Goal: Task Accomplishment & Management: Manage account settings

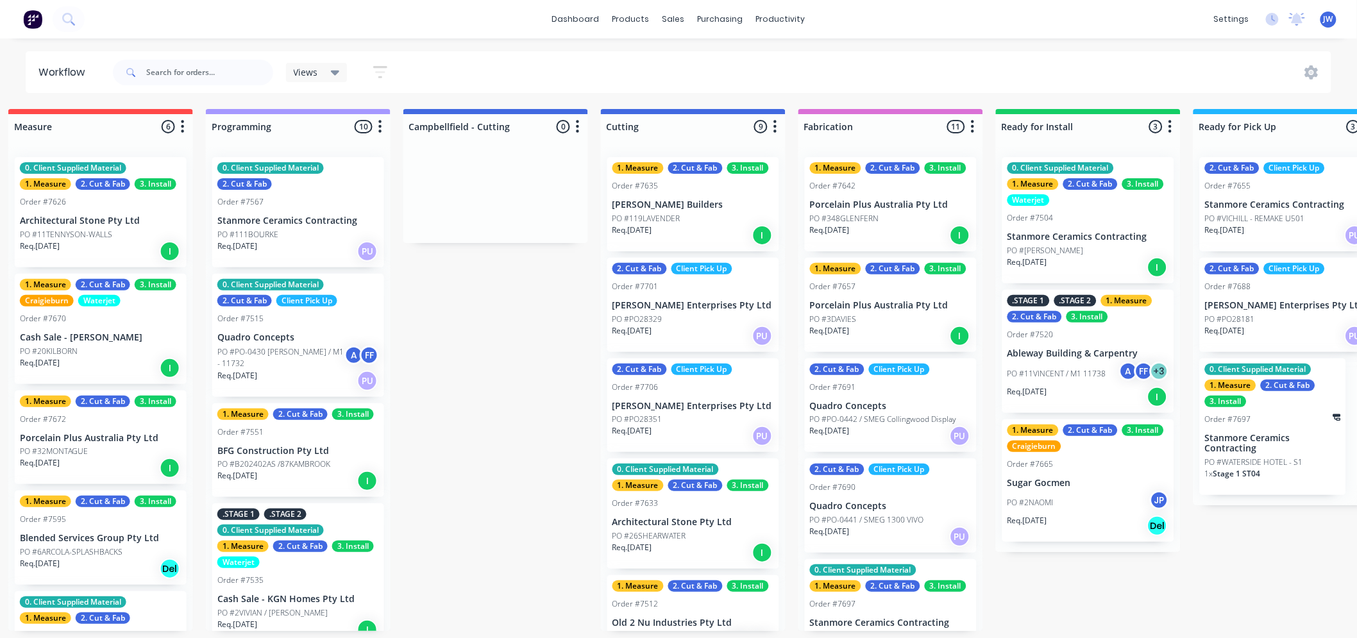
scroll to position [734, 0]
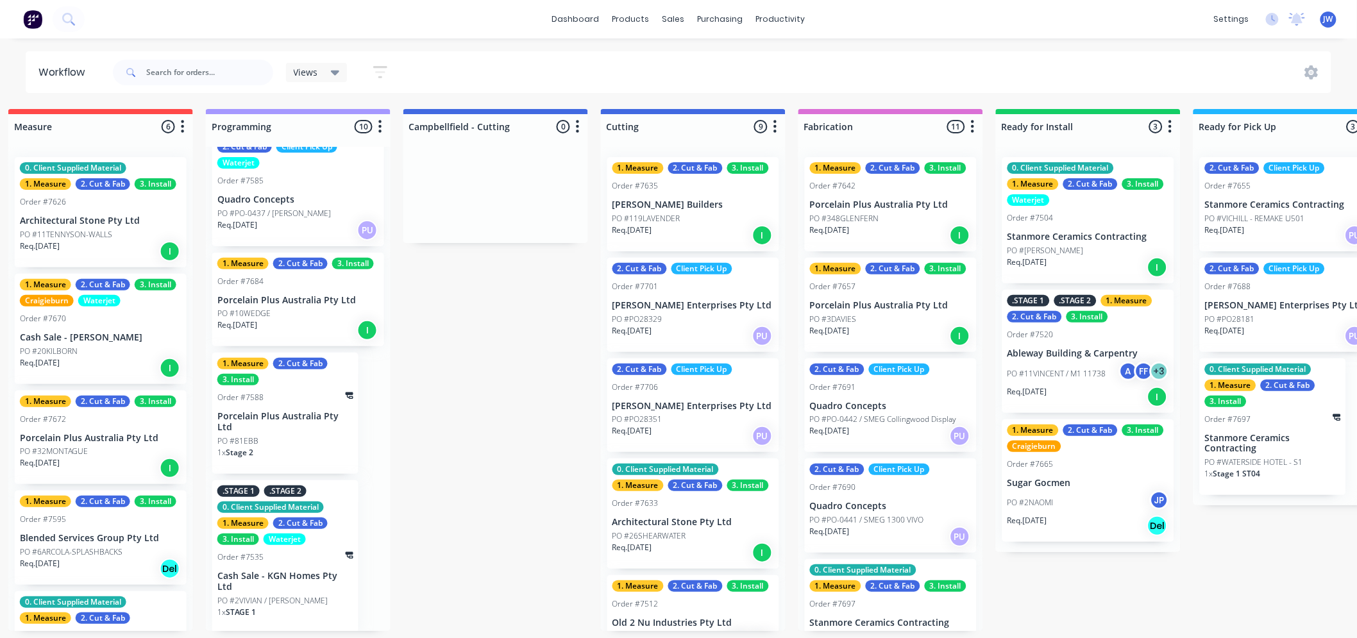
click at [665, 405] on p "[PERSON_NAME] Enterprises Pty Ltd" at bounding box center [694, 406] width 162 height 11
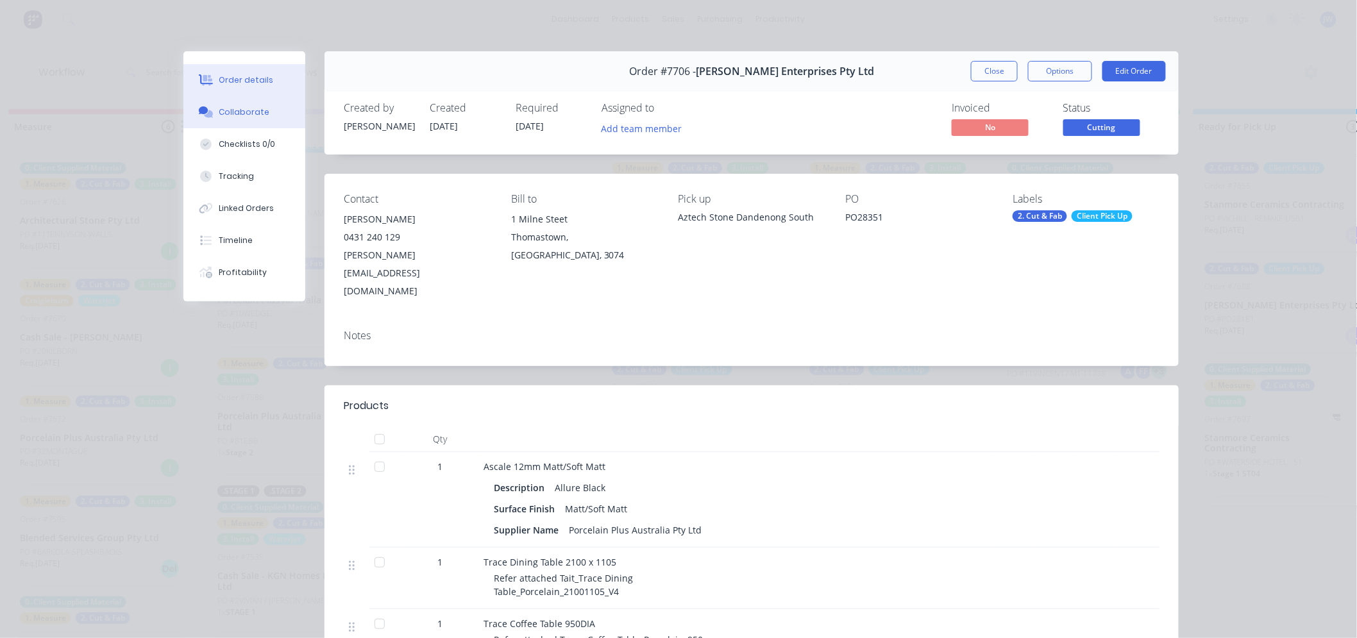
click at [245, 115] on div "Collaborate" at bounding box center [244, 112] width 51 height 12
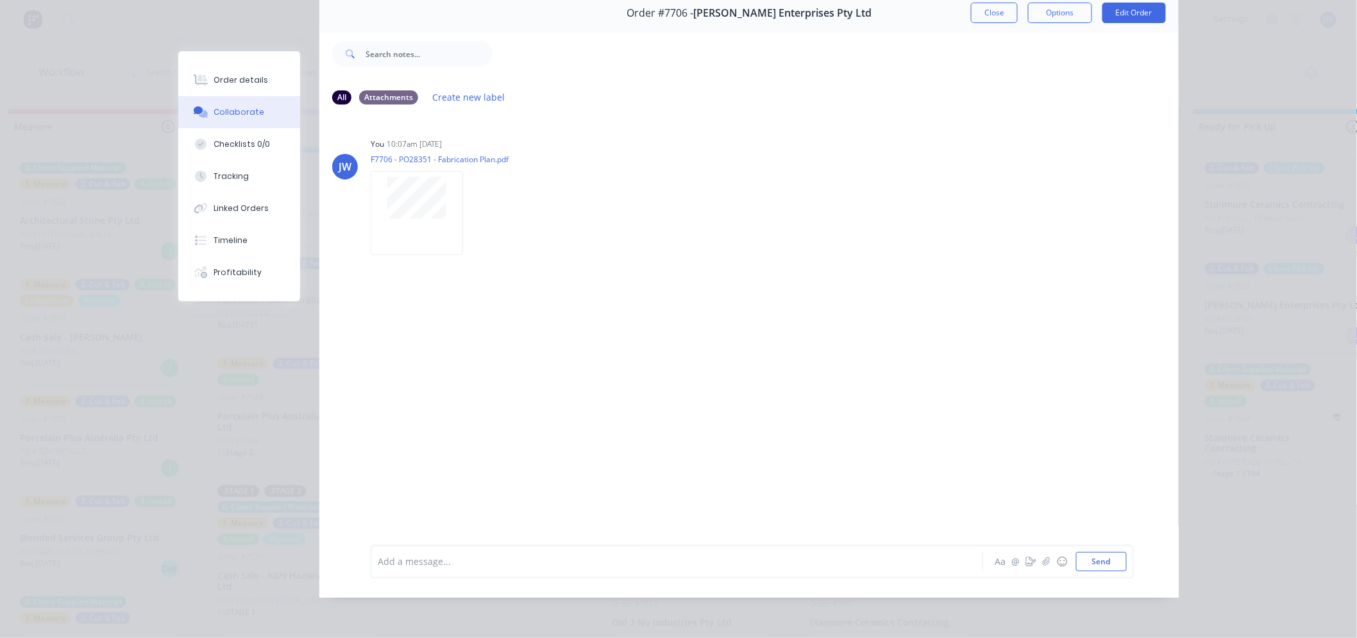
scroll to position [0, 0]
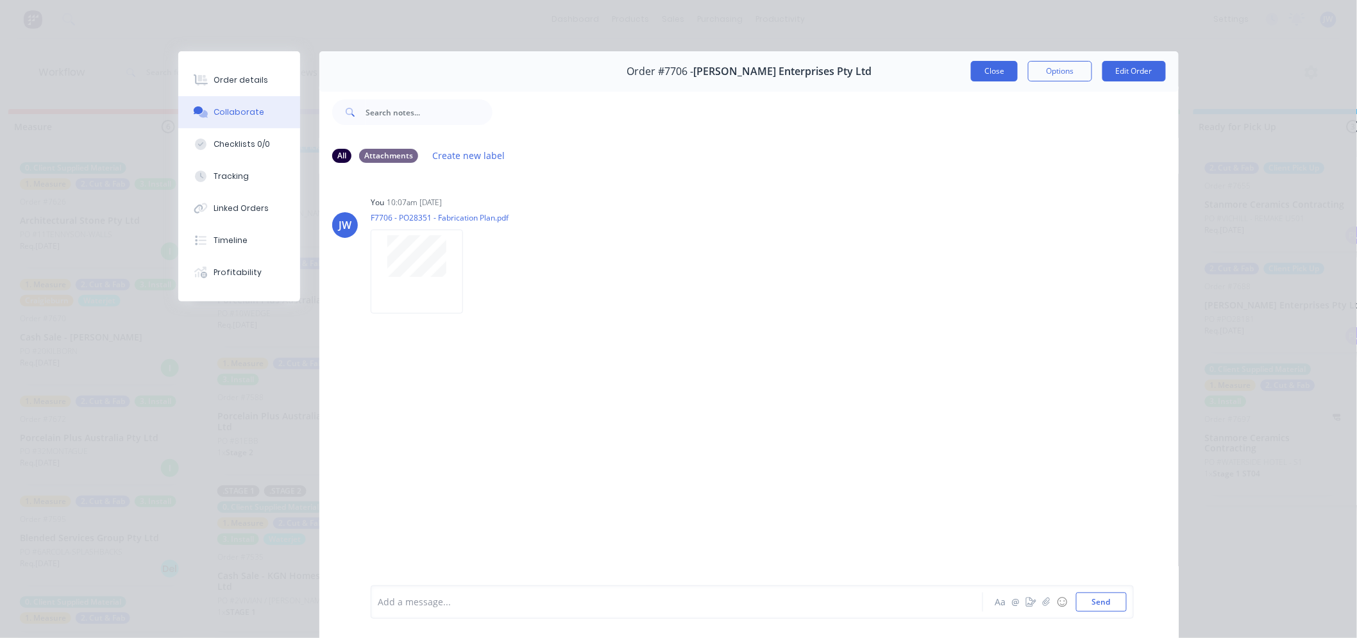
click at [994, 71] on button "Close" at bounding box center [994, 71] width 47 height 21
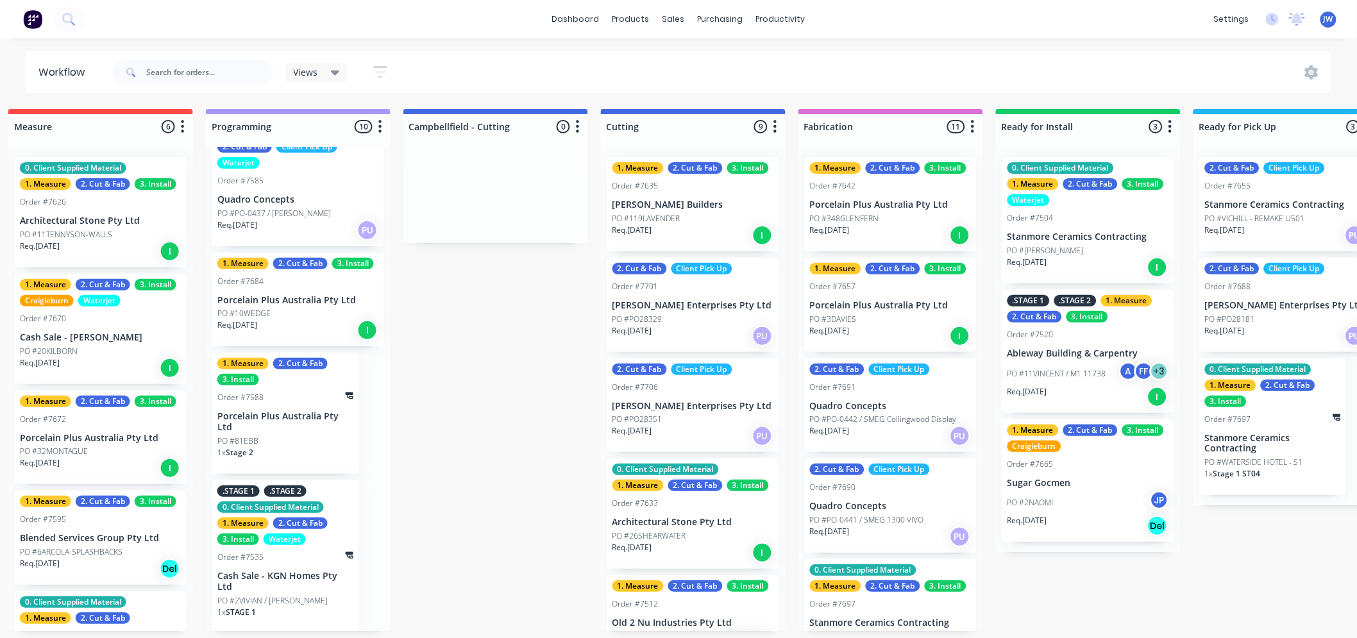
click at [668, 406] on p "[PERSON_NAME] Enterprises Pty Ltd" at bounding box center [694, 406] width 162 height 11
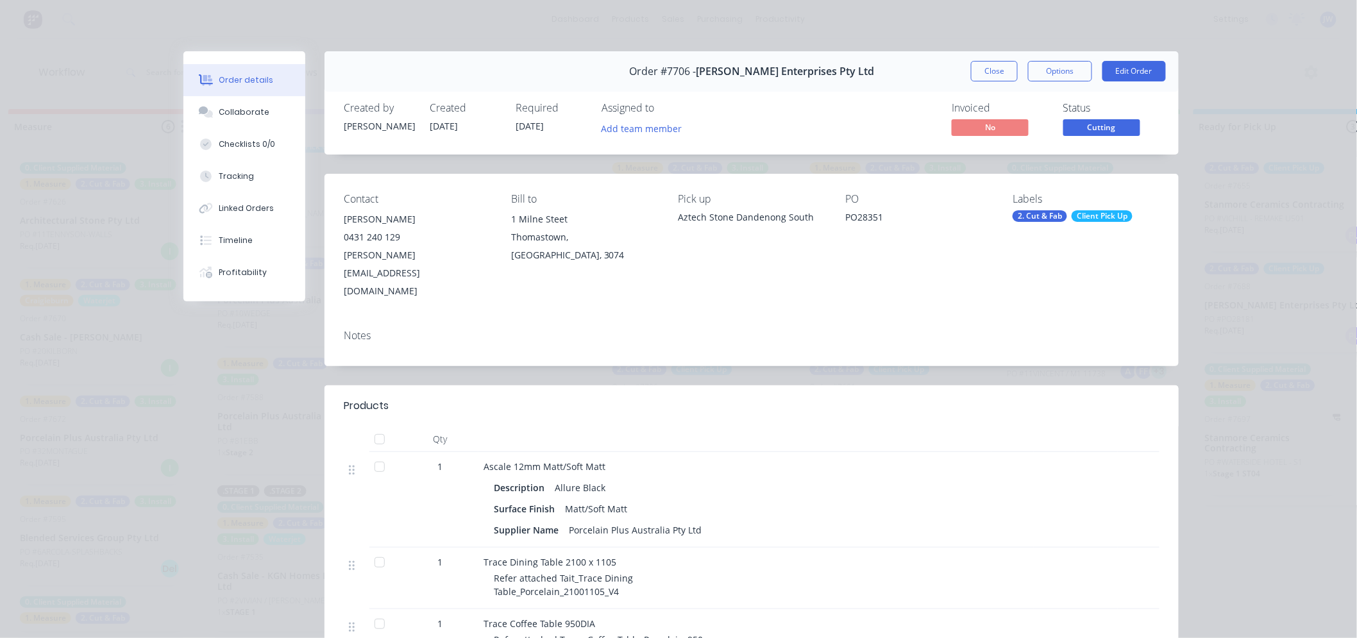
click at [693, 319] on div "Notes" at bounding box center [752, 342] width 854 height 47
click at [734, 32] on div "Order details Collaborate Checklists 0/0 Tracking Linked Orders Timeline Profit…" at bounding box center [678, 319] width 1357 height 638
click at [751, 37] on div "Order details Collaborate Checklists 0/0 Tracking Linked Orders Timeline Profit…" at bounding box center [678, 319] width 1357 height 638
click at [988, 65] on button "Close" at bounding box center [994, 71] width 47 height 21
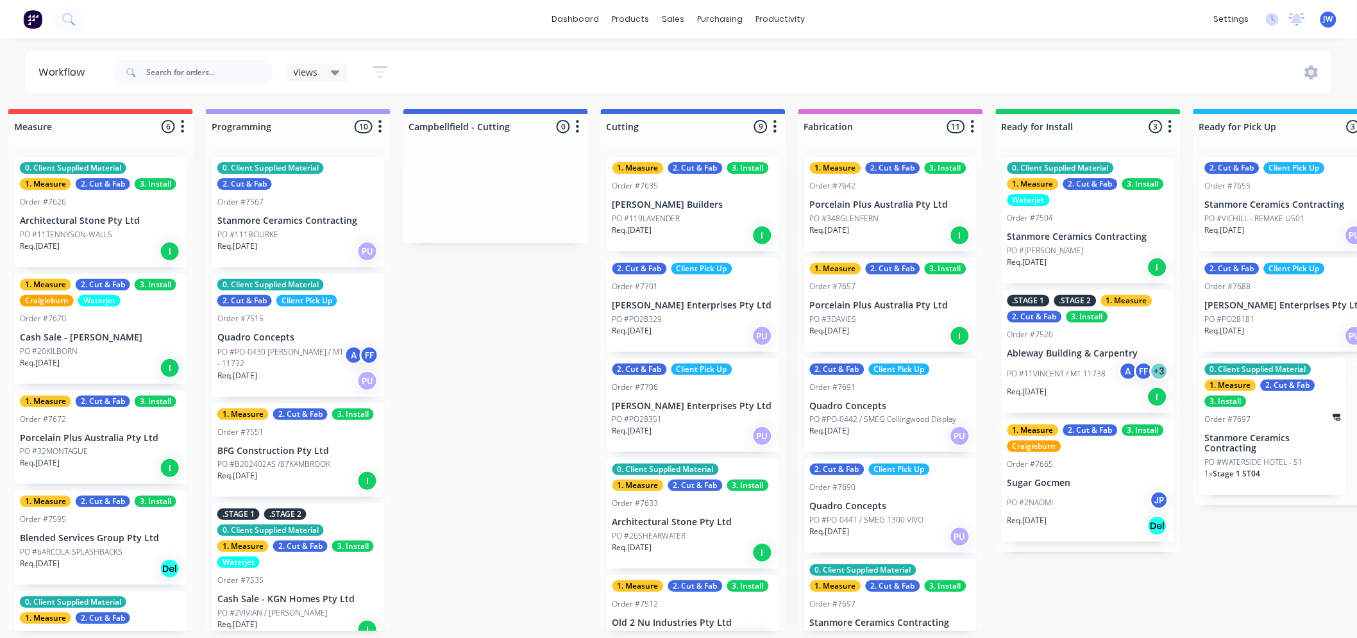
scroll to position [0, 612]
click at [535, 309] on div "Submitted 14 Status colour #273444 hex #273444 Save Cancel Summaries Total orde…" at bounding box center [726, 370] width 2697 height 522
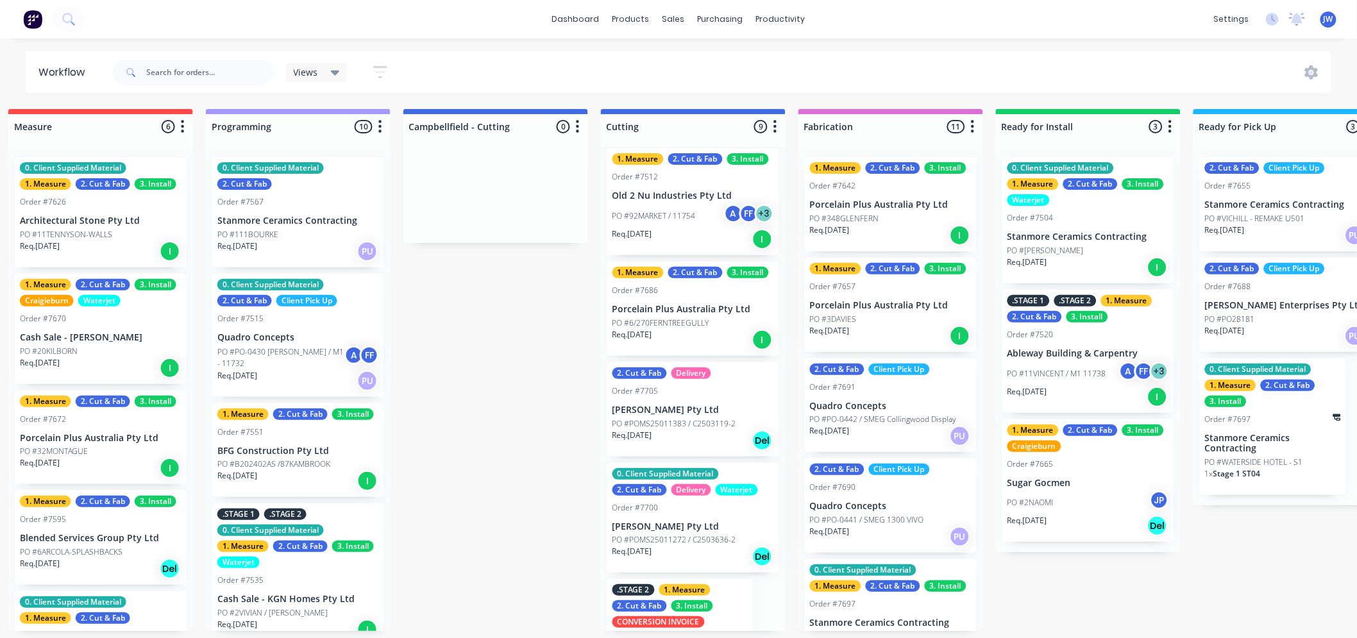
scroll to position [0, 0]
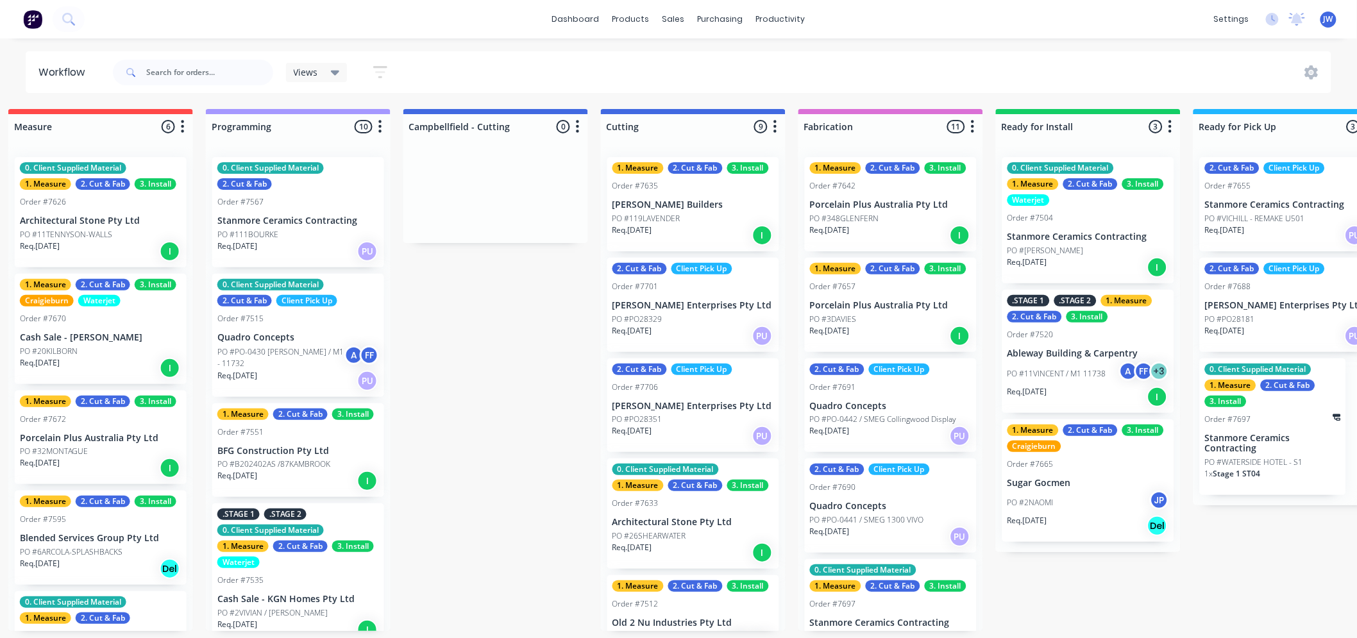
click at [463, 373] on div "Submitted 14 Status colour #273444 hex #273444 Save Cancel Summaries Total orde…" at bounding box center [726, 370] width 2697 height 522
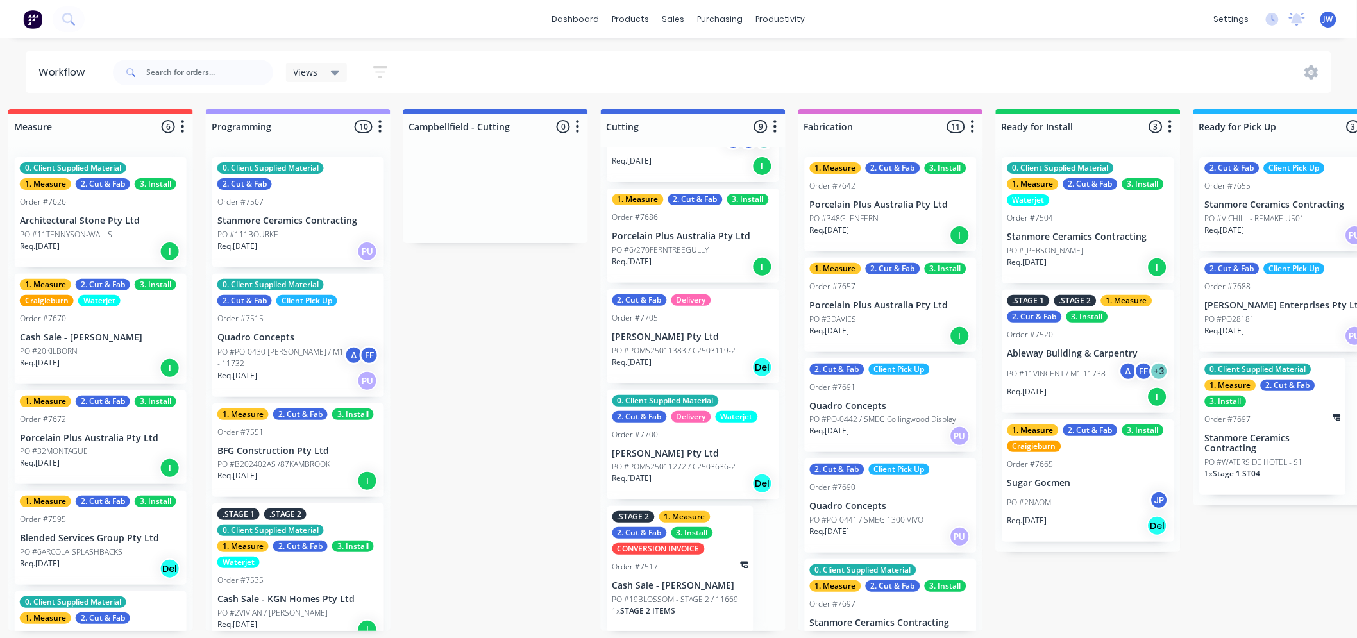
scroll to position [0, 612]
click at [182, 74] on input "text" at bounding box center [209, 73] width 127 height 26
type input "7581"
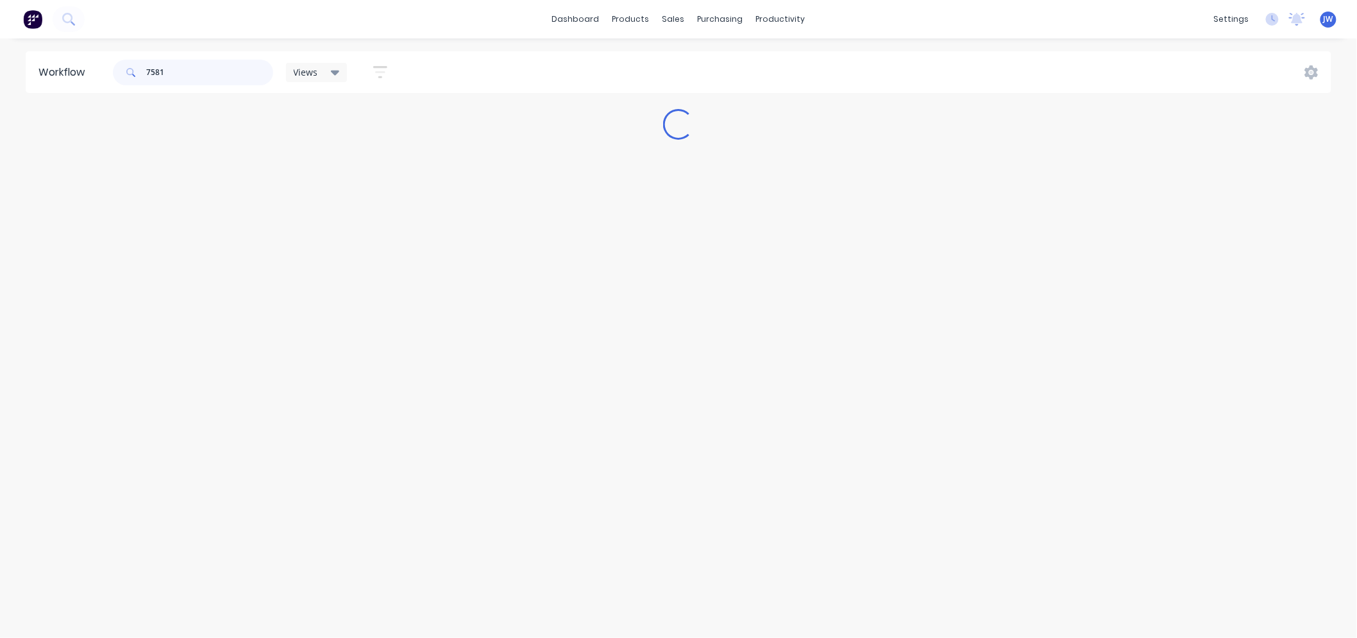
scroll to position [0, 0]
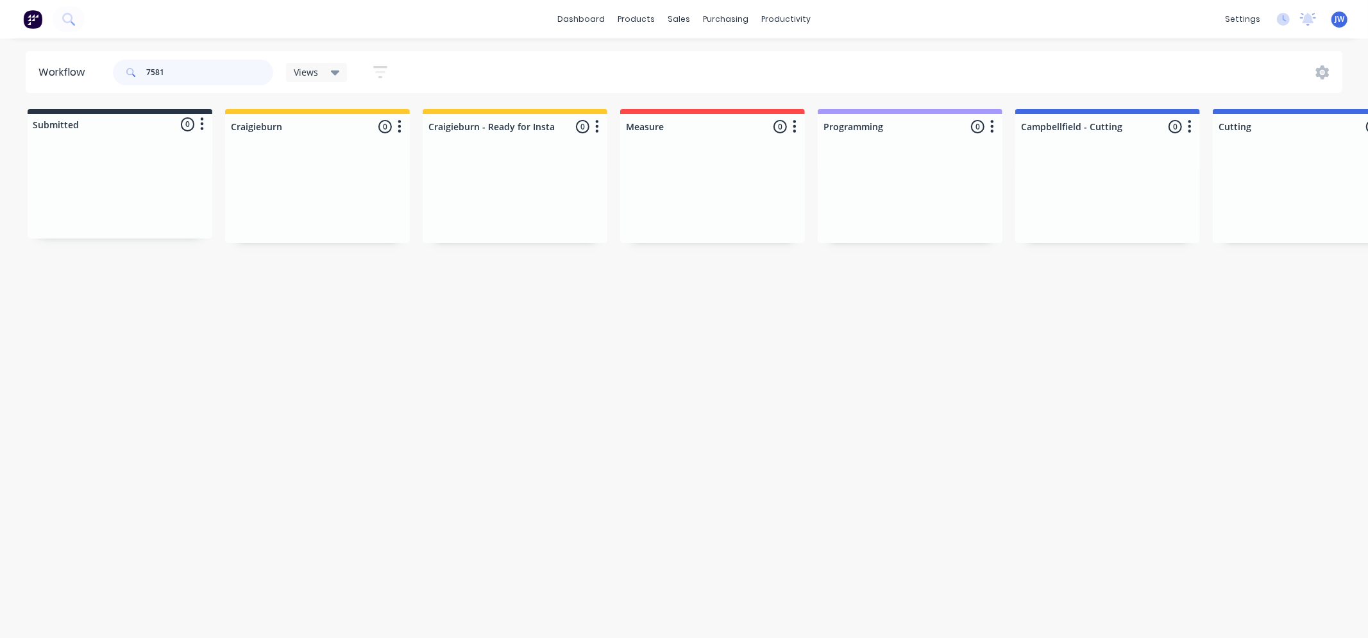
drag, startPoint x: 185, startPoint y: 78, endPoint x: 103, endPoint y: 73, distance: 82.3
click at [103, 73] on header "Workflow 7581 Views Save new view None (Default) edit Value edit Show/Hide stat…" at bounding box center [685, 72] width 1318 height 42
click at [908, 23] on div "dashboard products sales purchasing productivity dashboard products Product Cat…" at bounding box center [684, 19] width 1368 height 38
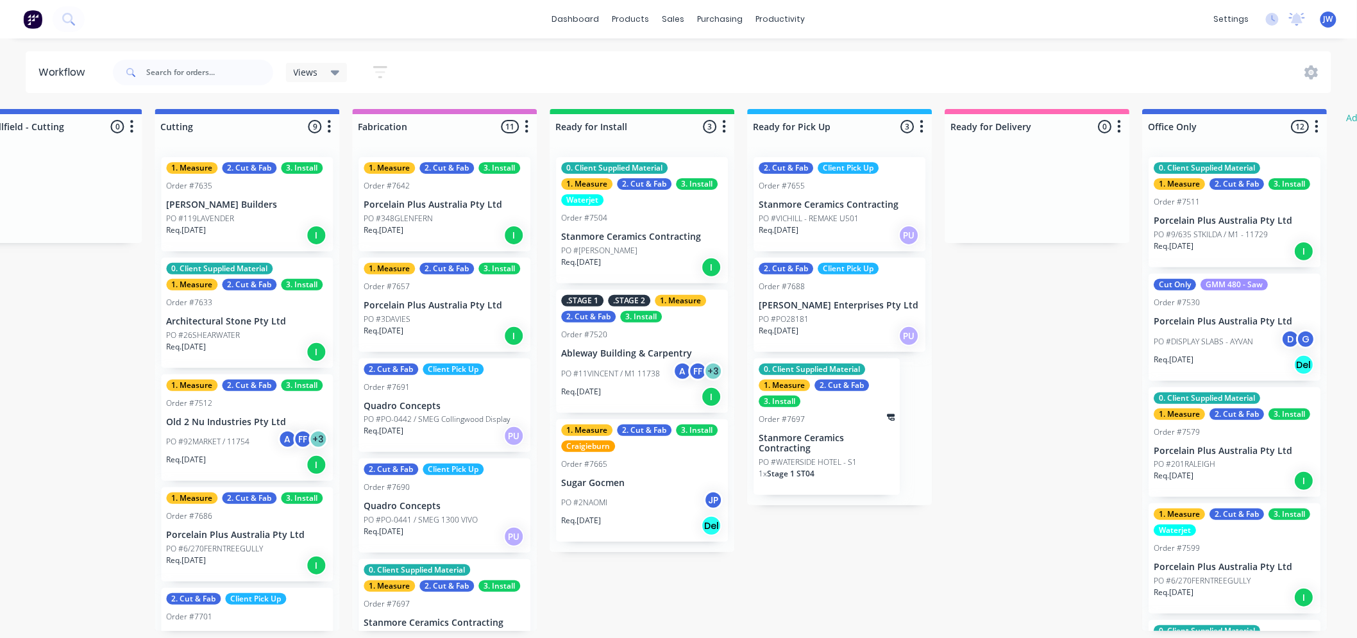
scroll to position [0, 1058]
click at [566, 67] on div "Views Save new view None (Default) edit Value edit Show/Hide statuses Show line…" at bounding box center [721, 72] width 1222 height 38
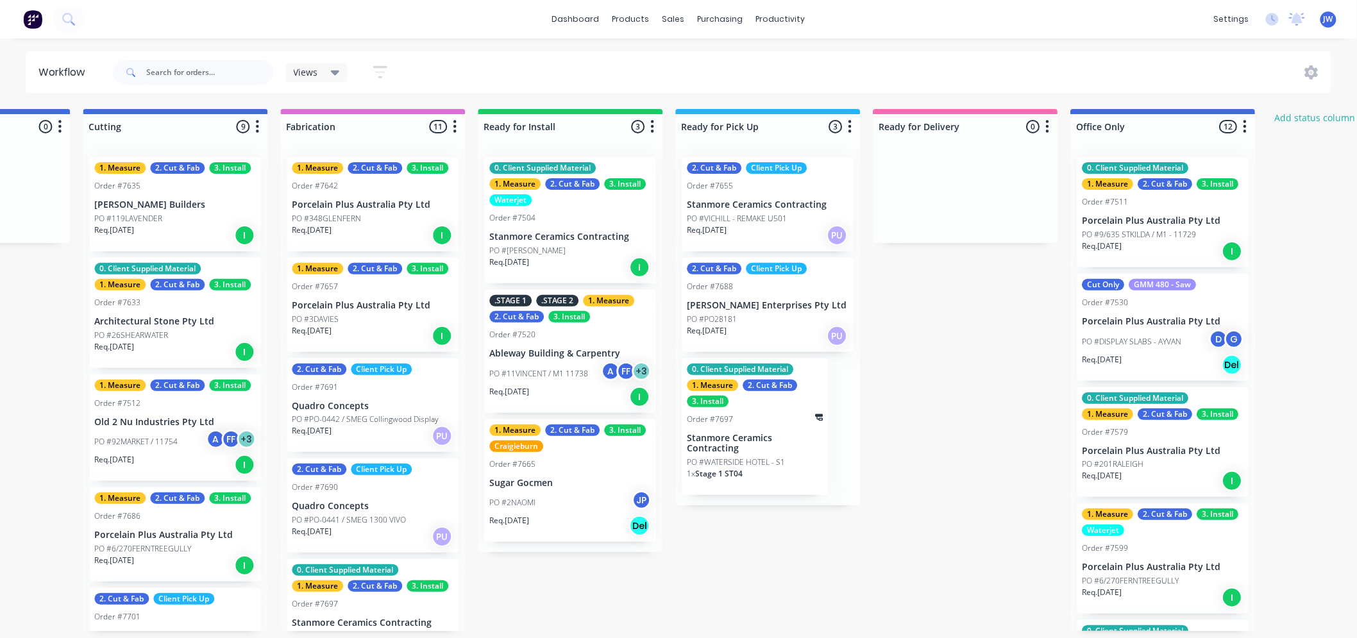
scroll to position [0, 986]
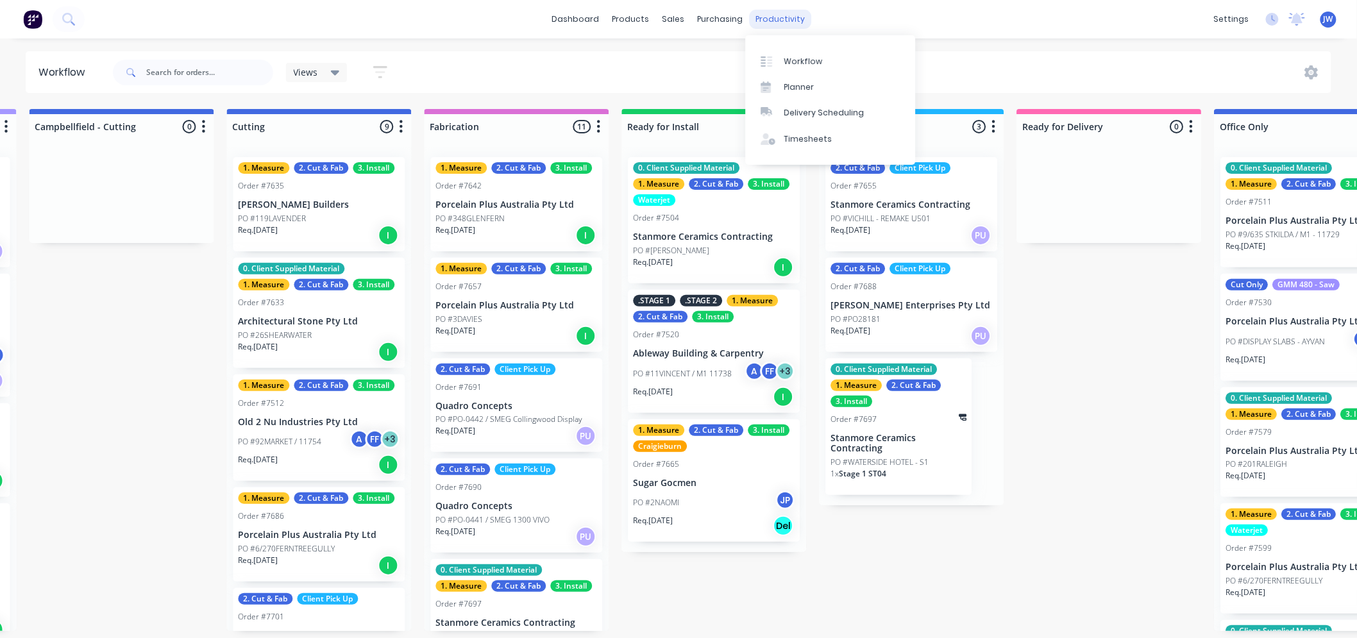
click at [779, 21] on div "productivity" at bounding box center [781, 19] width 62 height 19
click at [778, 63] on div at bounding box center [770, 62] width 19 height 12
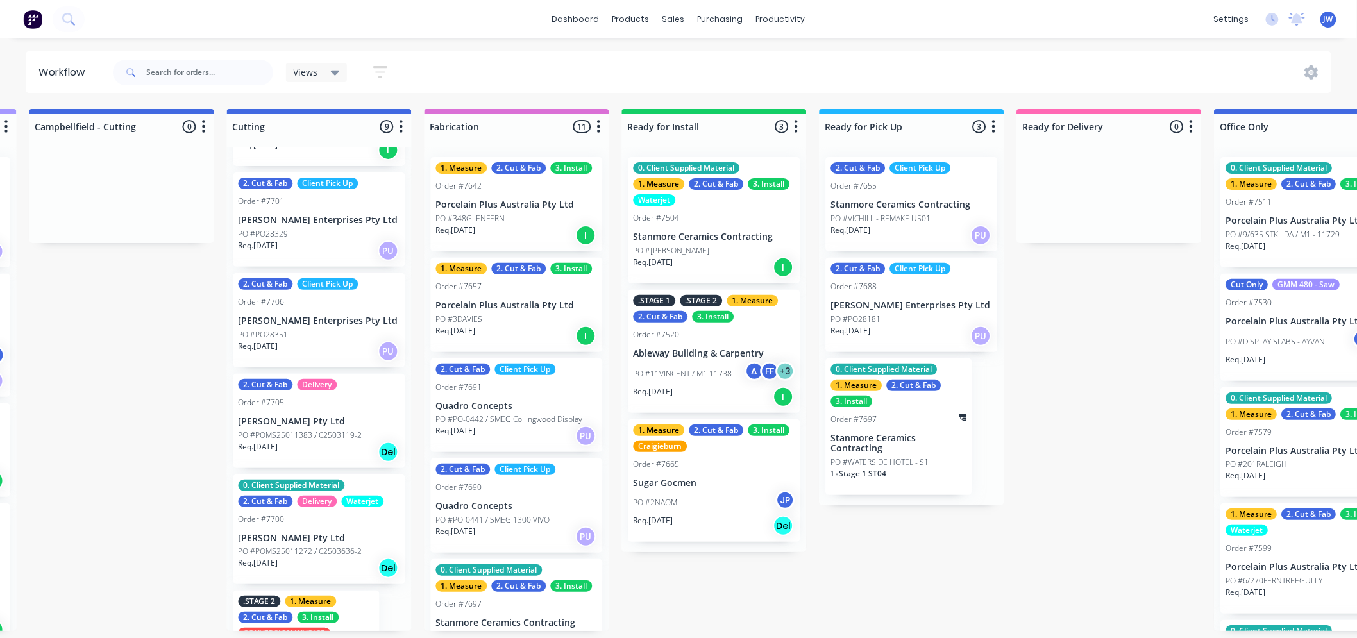
scroll to position [500, 0]
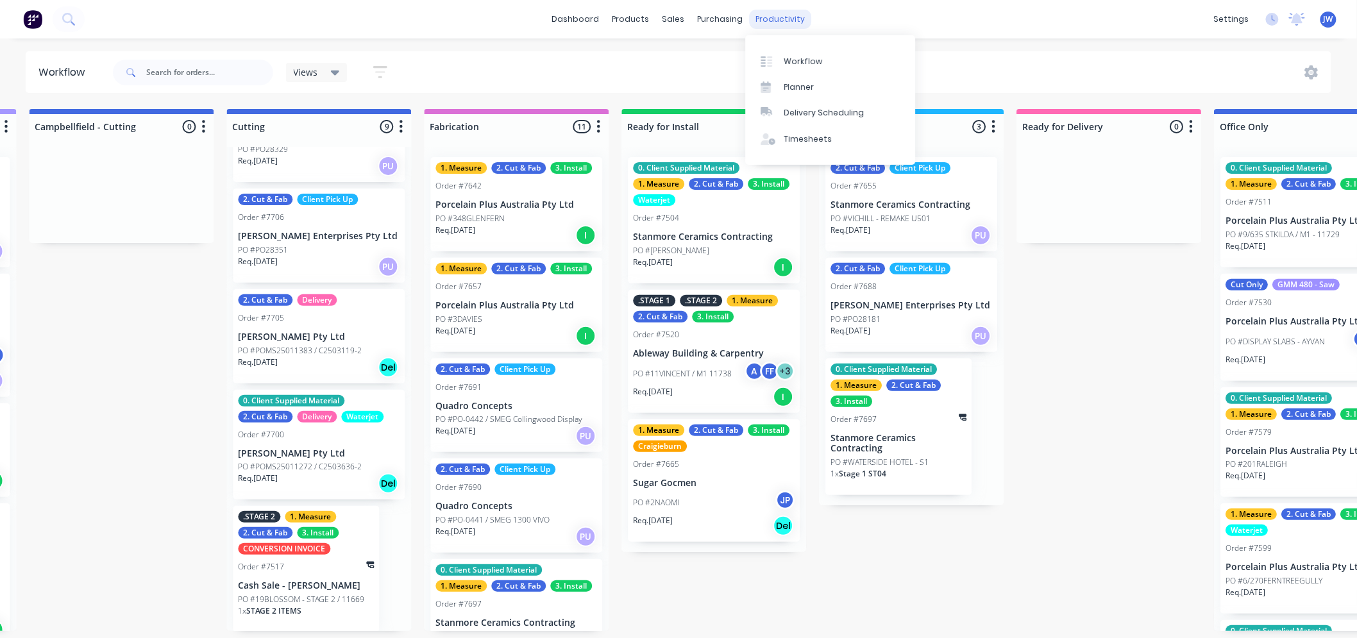
click at [779, 15] on div "productivity" at bounding box center [781, 19] width 62 height 19
click at [796, 68] on link "Workflow" at bounding box center [831, 61] width 170 height 26
click at [797, 95] on link "Planner" at bounding box center [831, 87] width 170 height 26
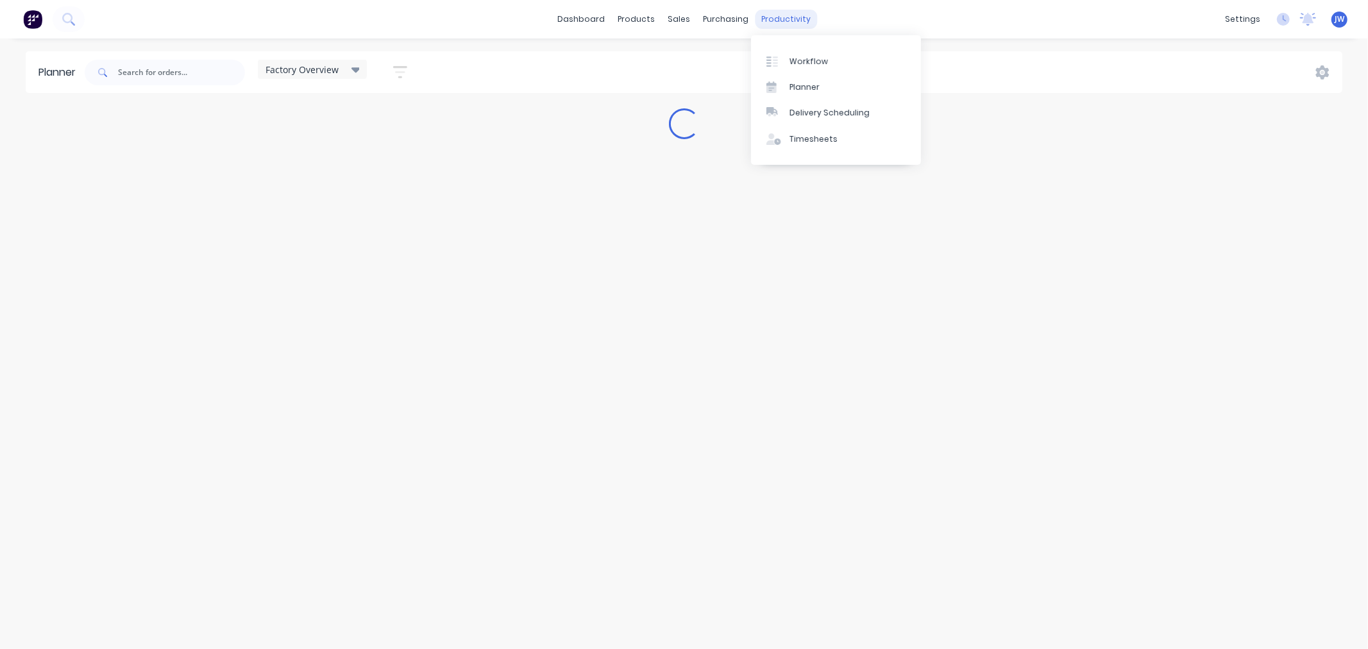
click at [789, 17] on div "productivity" at bounding box center [786, 19] width 62 height 19
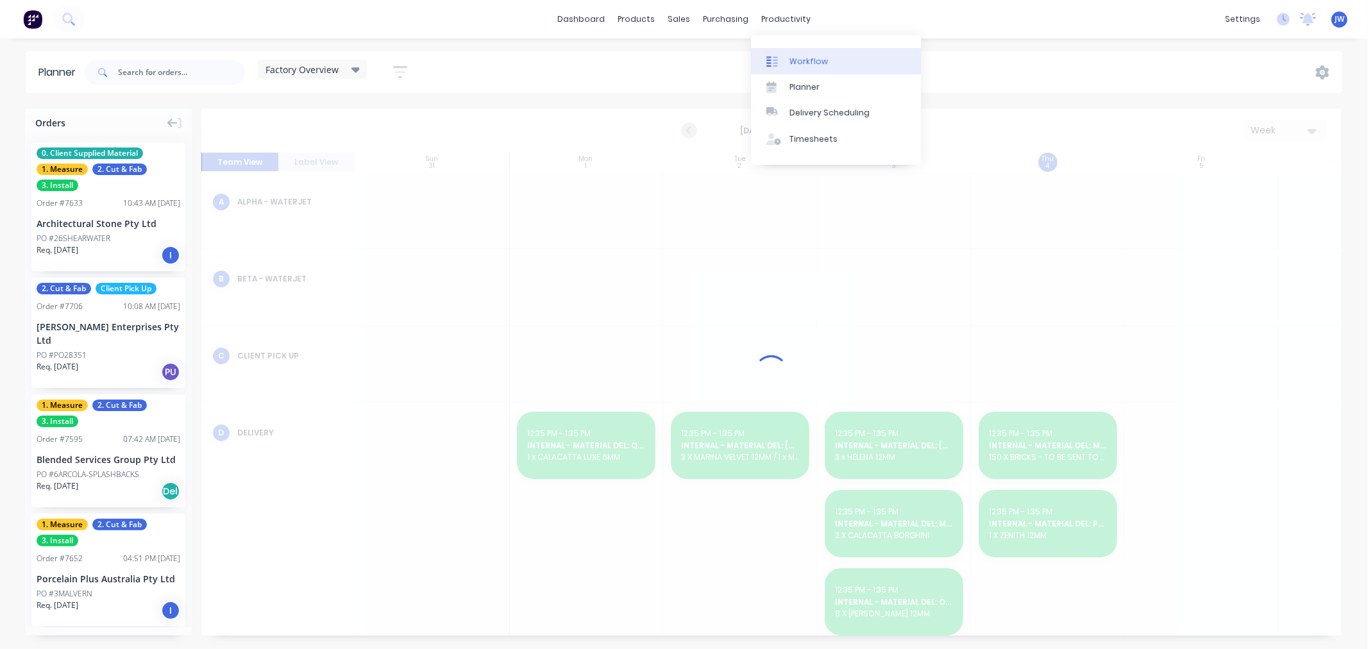
click at [797, 69] on link "Workflow" at bounding box center [836, 61] width 170 height 26
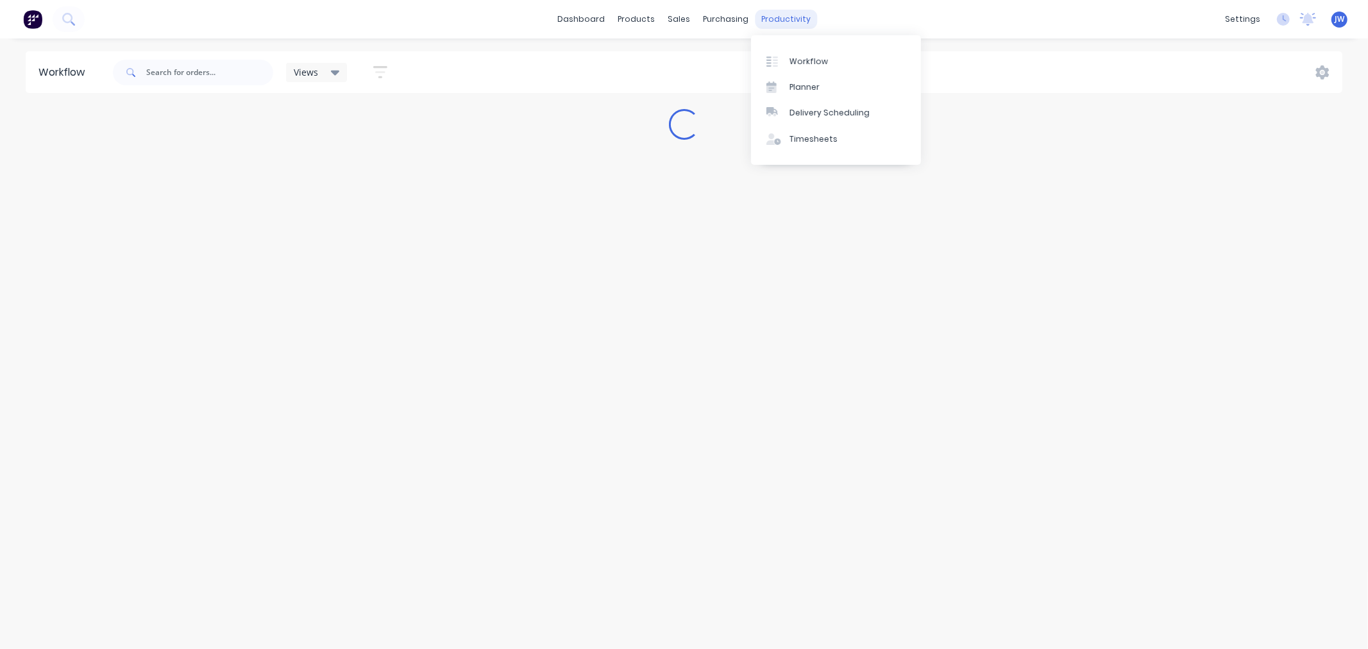
click at [787, 22] on div "productivity" at bounding box center [786, 19] width 62 height 19
click at [807, 59] on div "Workflow" at bounding box center [809, 62] width 38 height 12
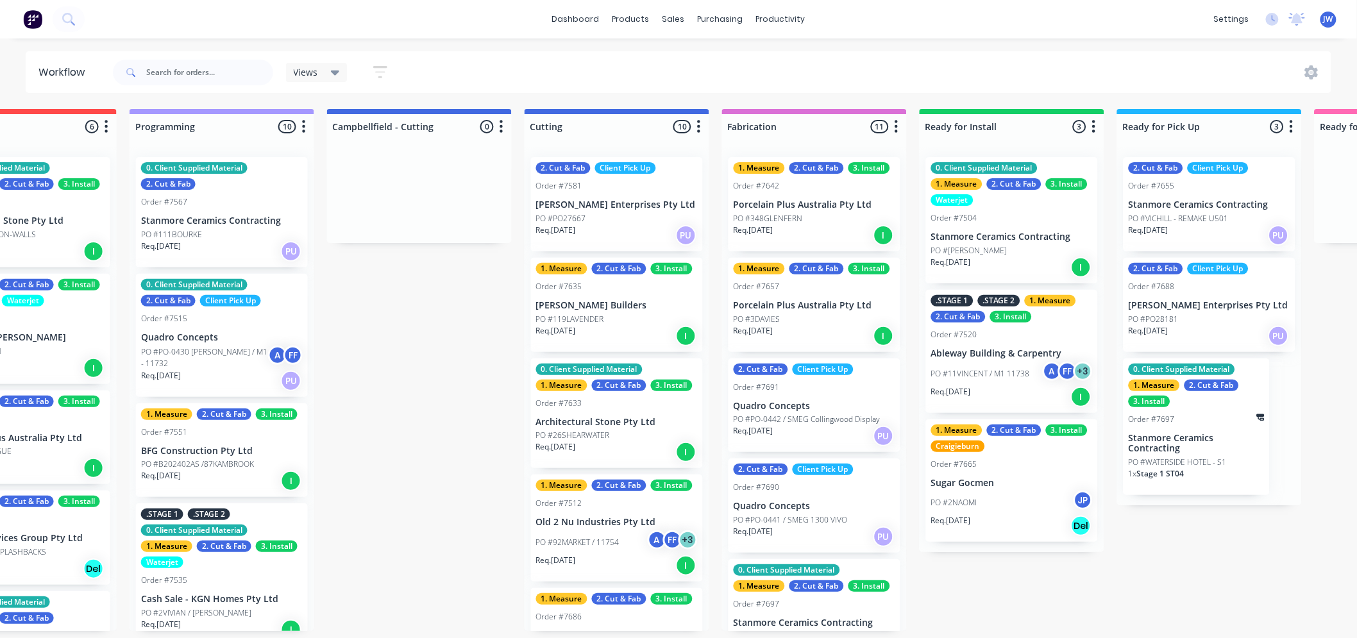
scroll to position [0, 688]
click at [466, 380] on div "Submitted 14 Status colour #273444 hex #273444 Save Cancel Summaries Total orde…" at bounding box center [650, 370] width 2697 height 522
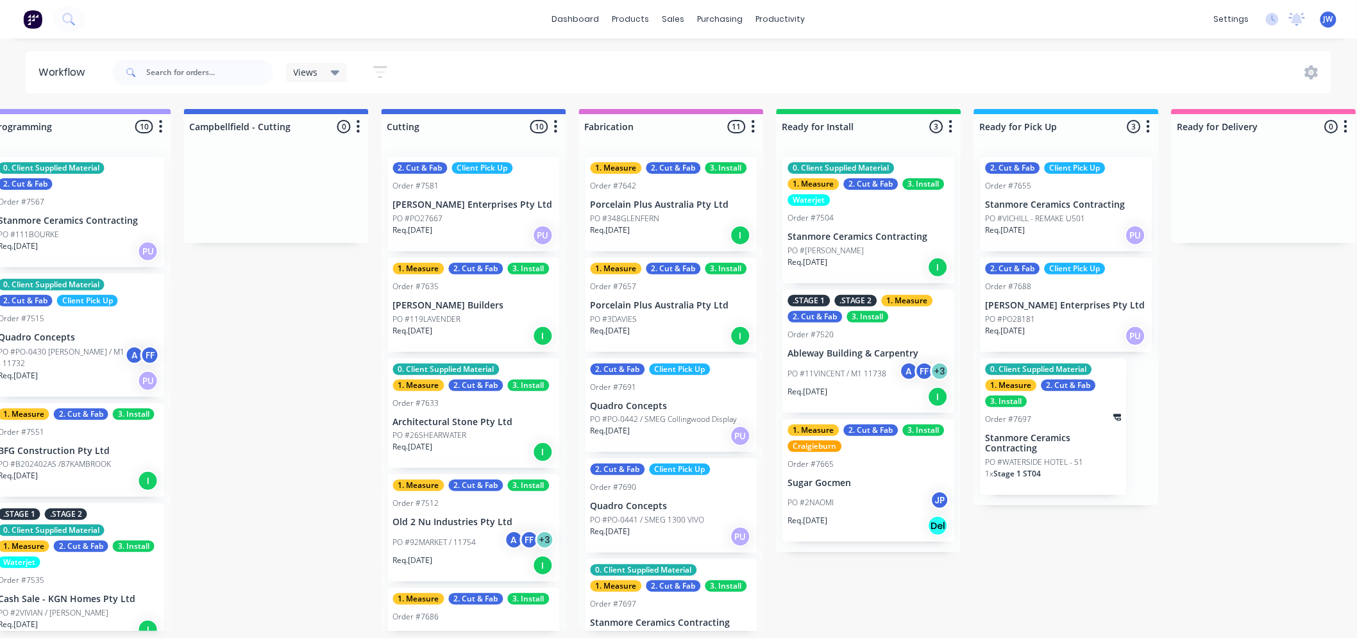
scroll to position [0, 922]
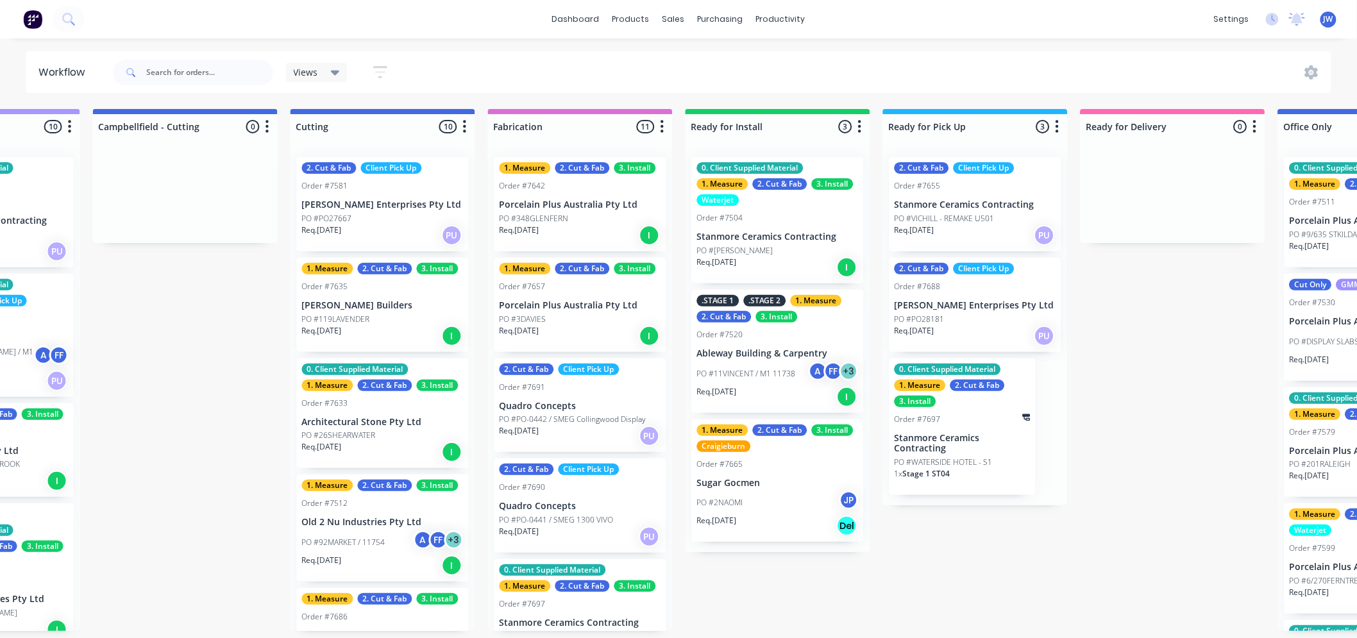
click at [539, 232] on p "Req. 11/08/25" at bounding box center [520, 231] width 40 height 12
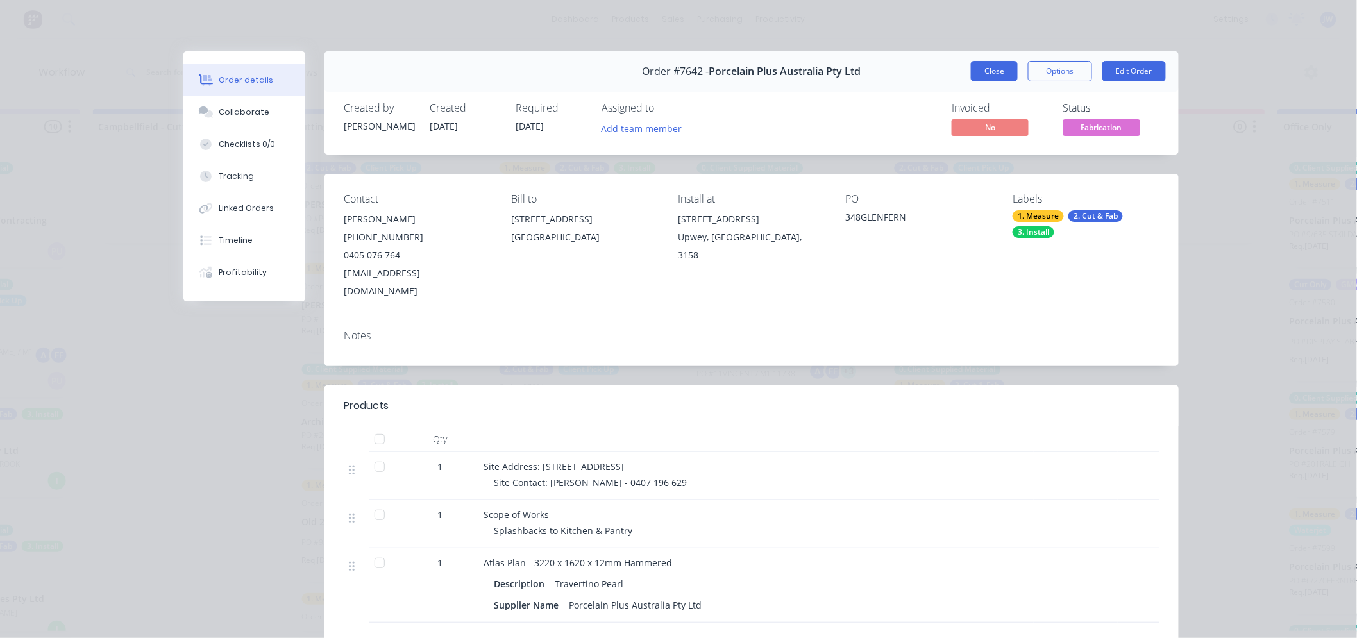
click at [998, 74] on button "Close" at bounding box center [994, 71] width 47 height 21
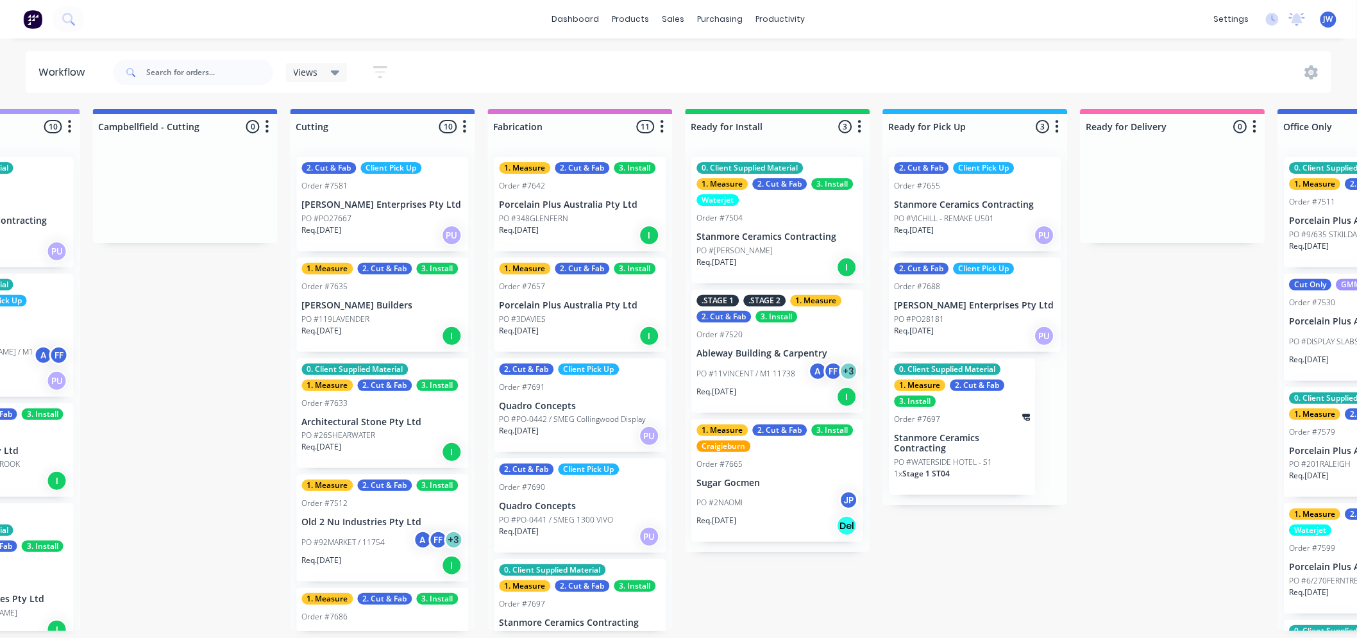
click at [539, 225] on p "Req. 11/08/25" at bounding box center [520, 231] width 40 height 12
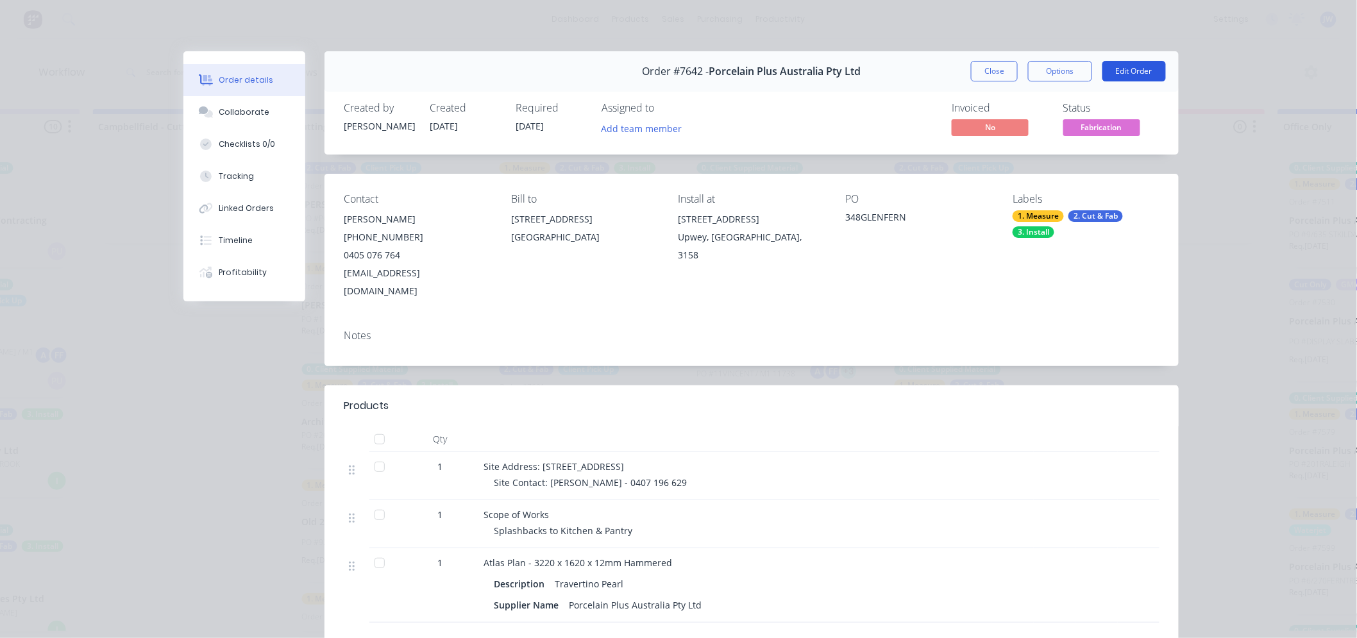
click at [1134, 71] on button "Edit Order" at bounding box center [1135, 71] width 64 height 21
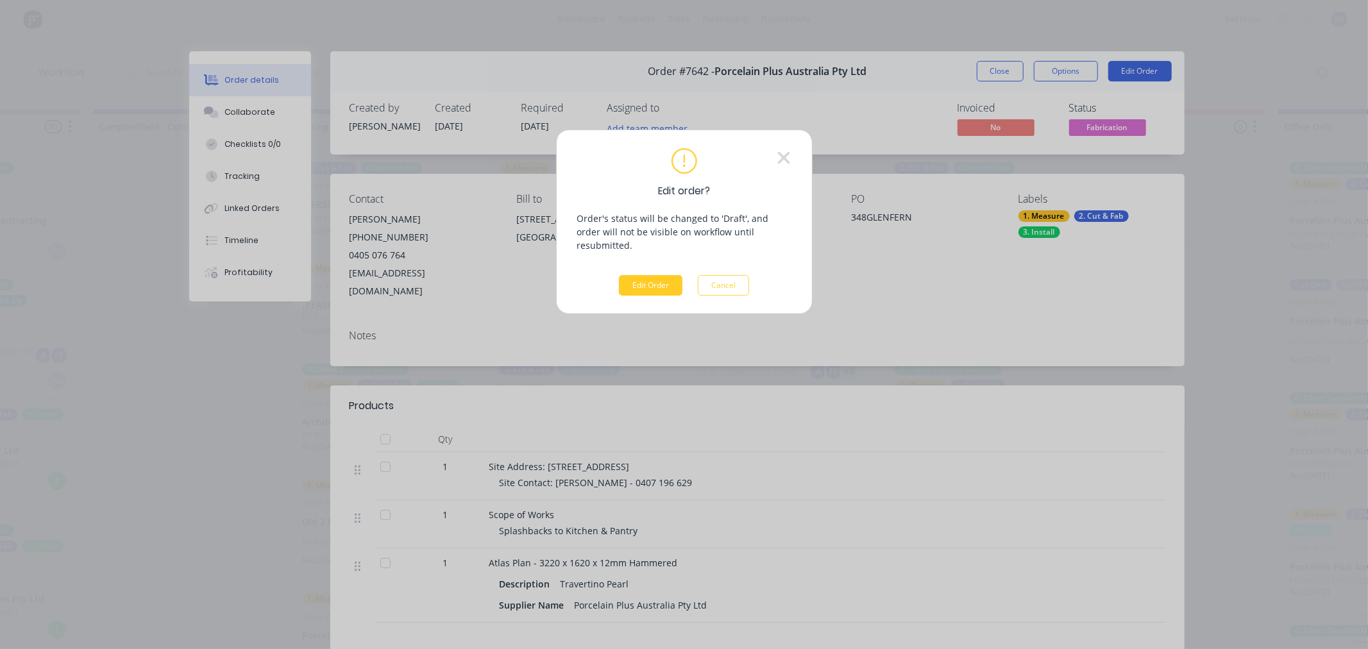
click at [666, 275] on button "Edit Order" at bounding box center [651, 285] width 64 height 21
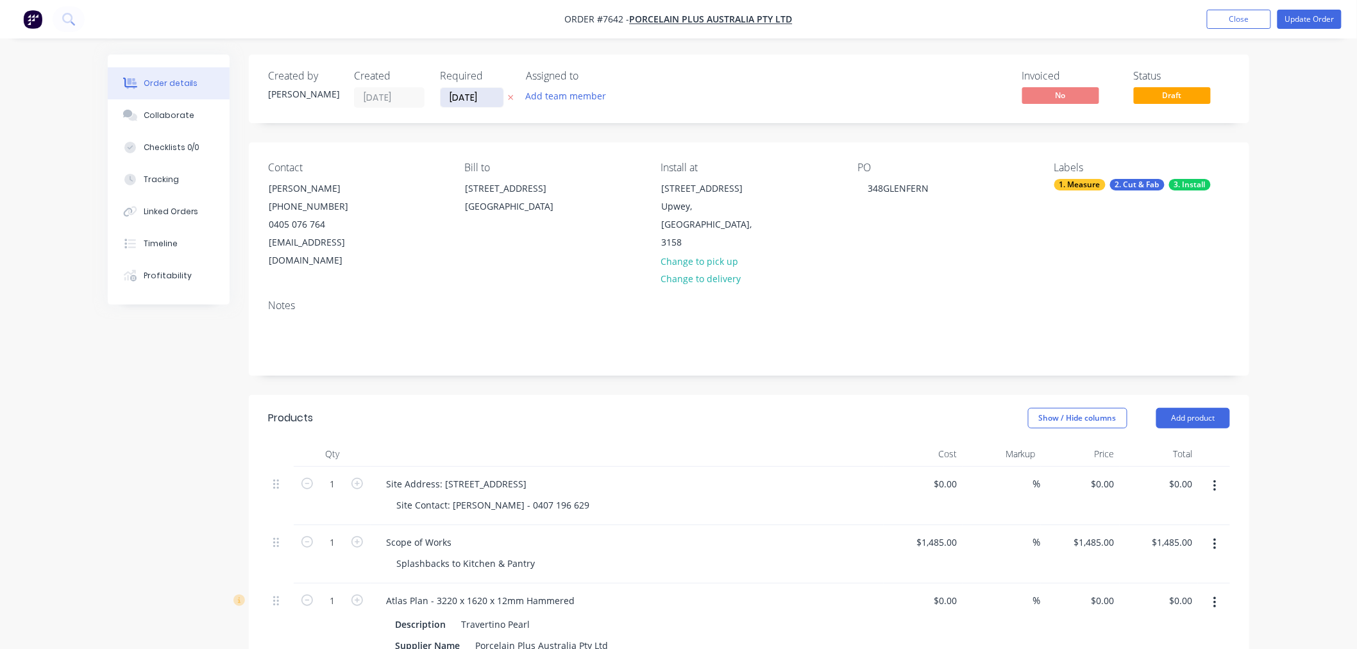
click at [467, 98] on input "[DATE]" at bounding box center [472, 97] width 63 height 19
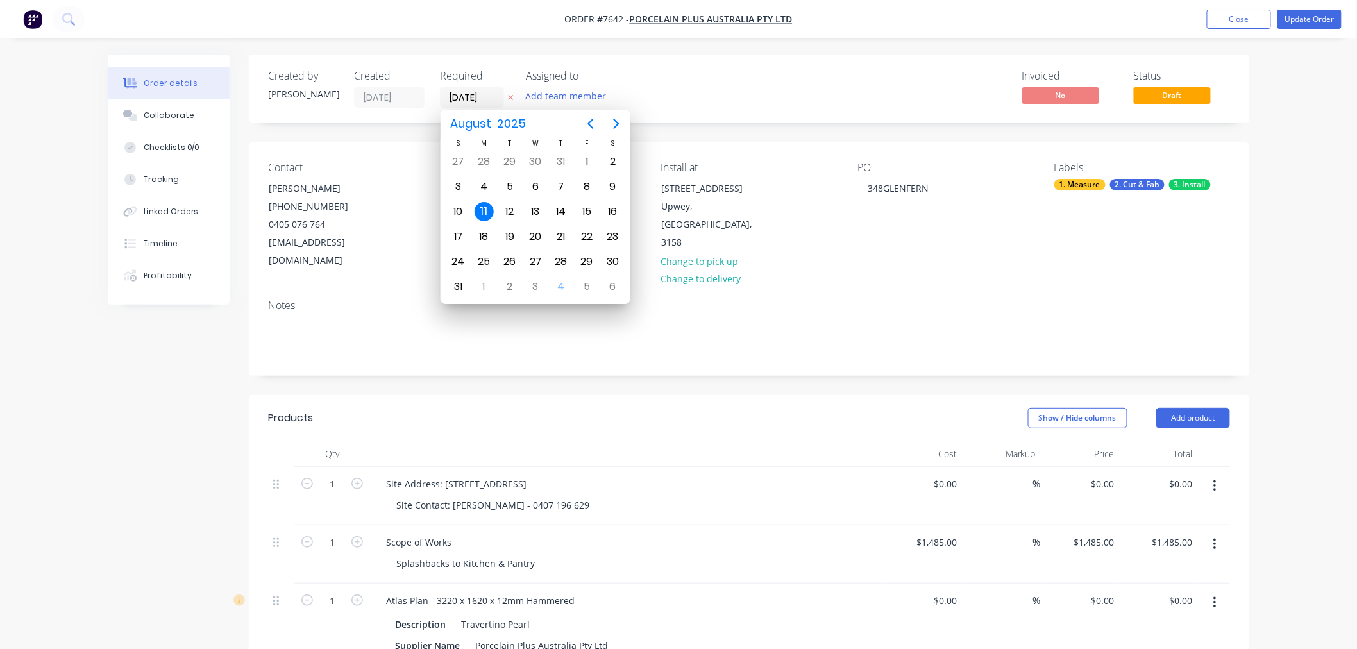
click at [740, 80] on div "Invoiced No Status Draft" at bounding box center [942, 89] width 576 height 38
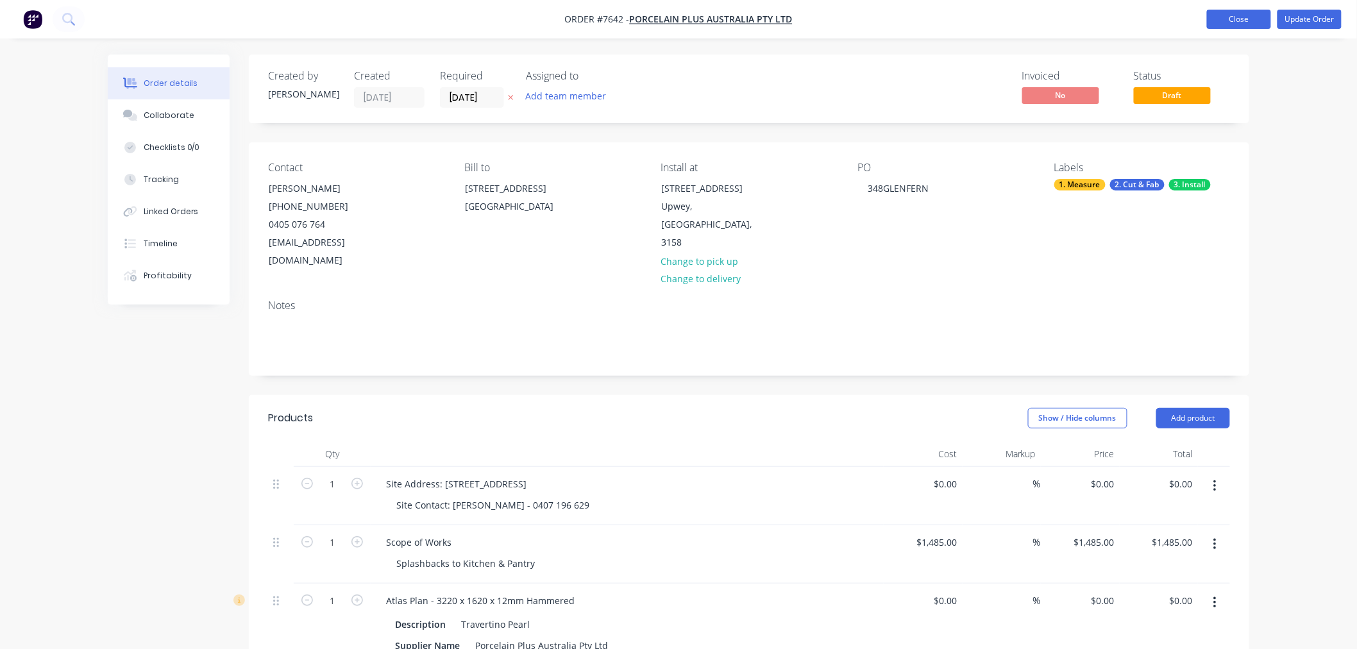
click at [1223, 26] on button "Close" at bounding box center [1239, 19] width 64 height 19
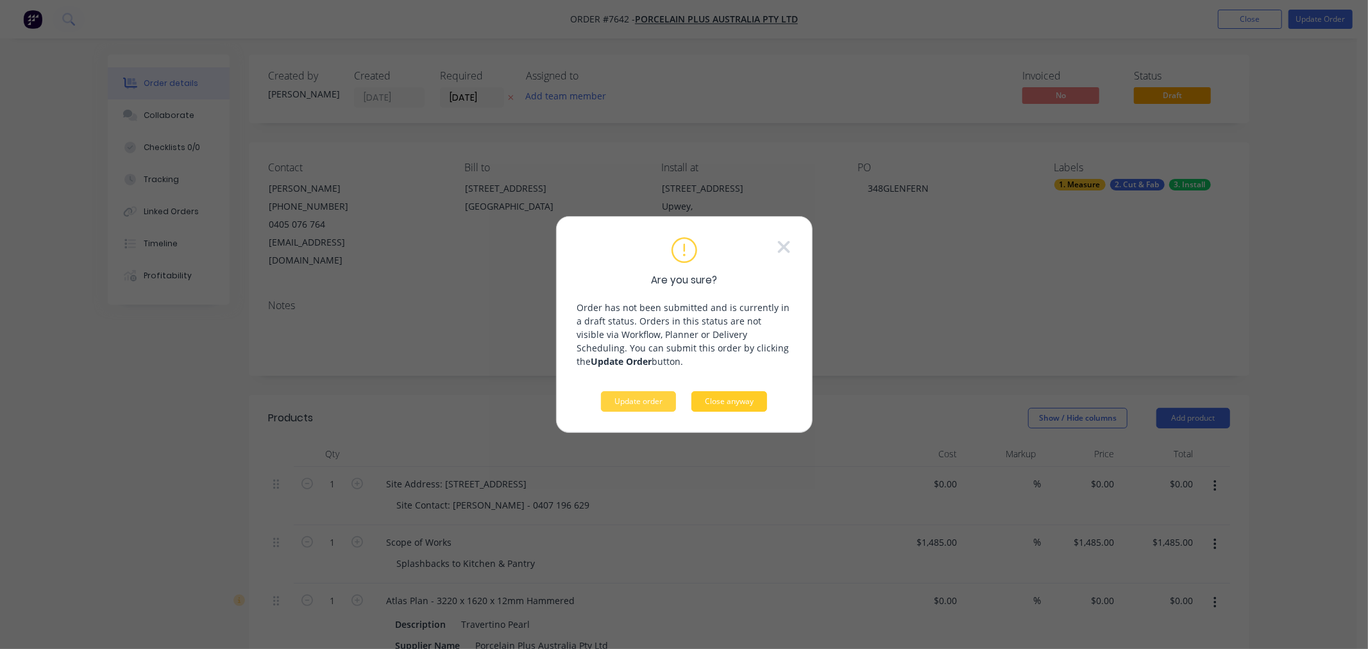
click at [740, 403] on button "Close anyway" at bounding box center [730, 401] width 76 height 21
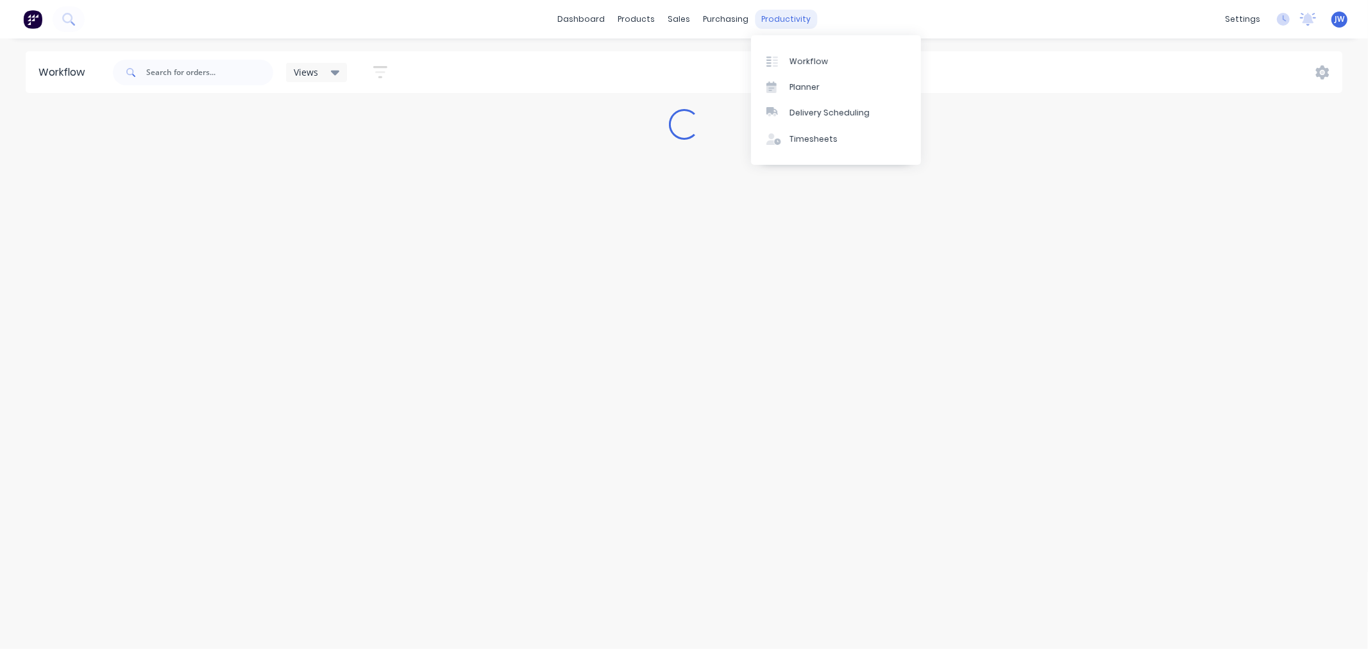
click at [785, 19] on div "productivity" at bounding box center [786, 19] width 62 height 19
click at [788, 82] on link "Planner" at bounding box center [836, 87] width 170 height 26
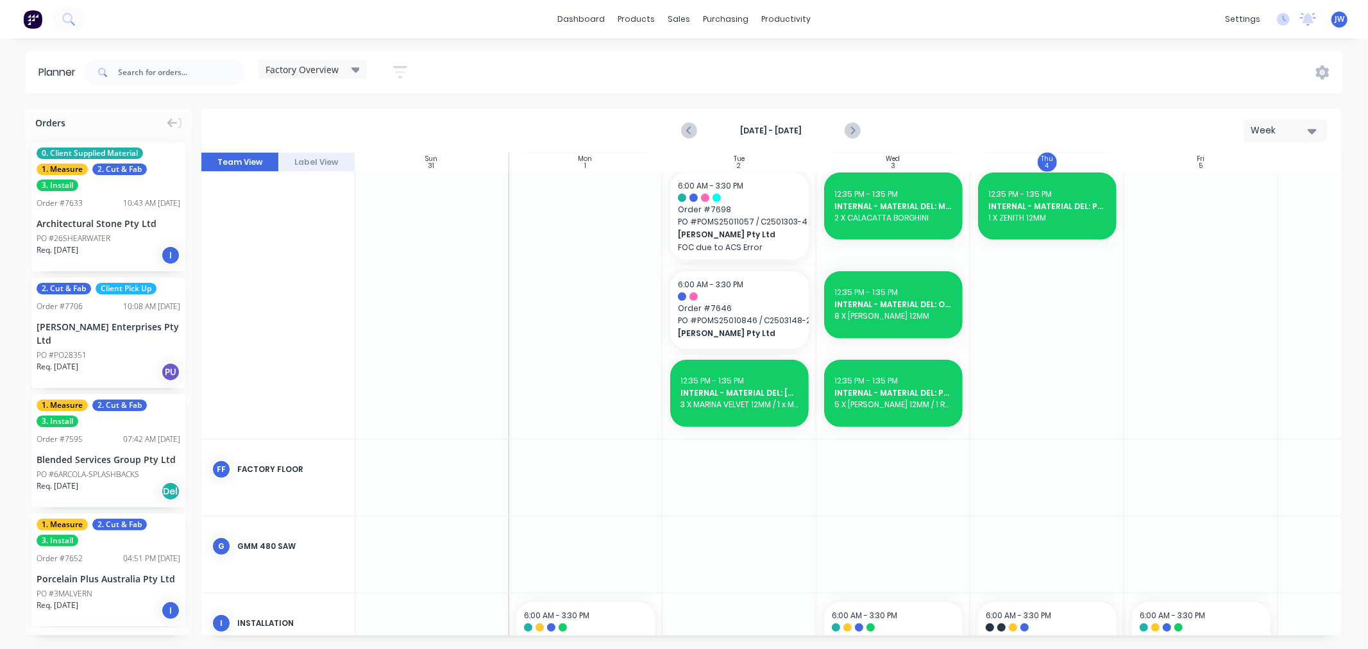
scroll to position [570, 1]
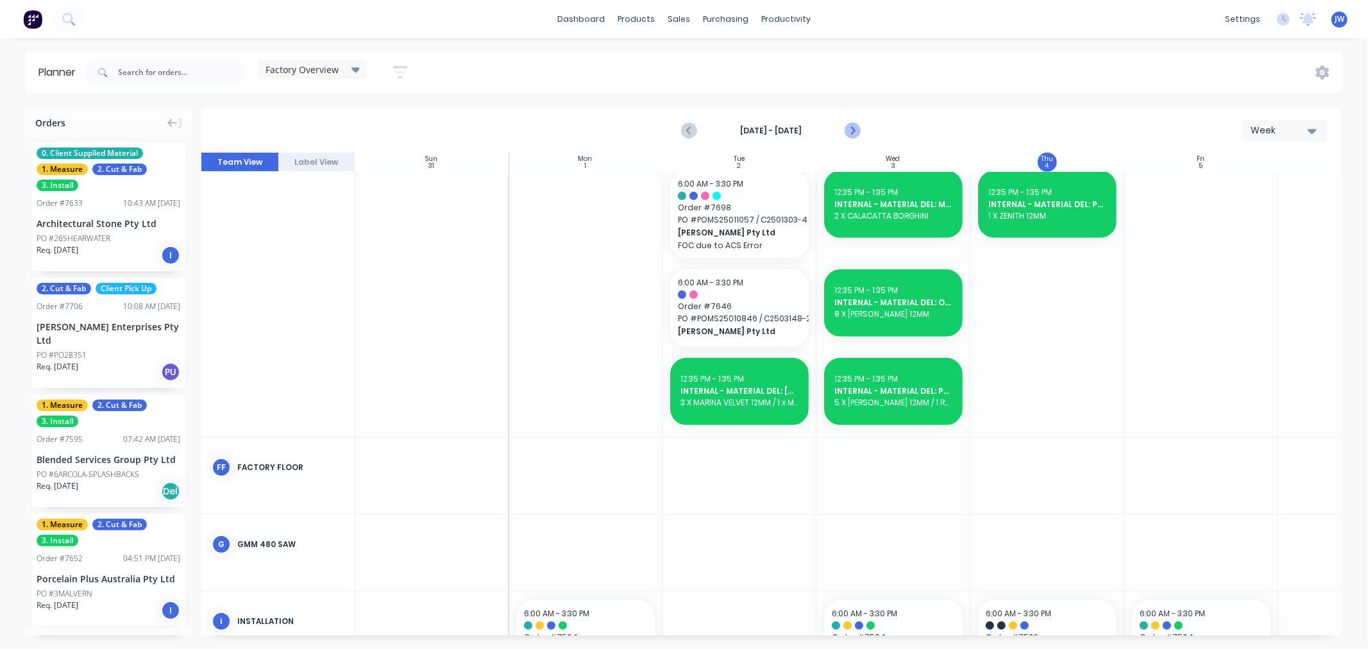
click at [849, 139] on button "Next page" at bounding box center [853, 131] width 26 height 26
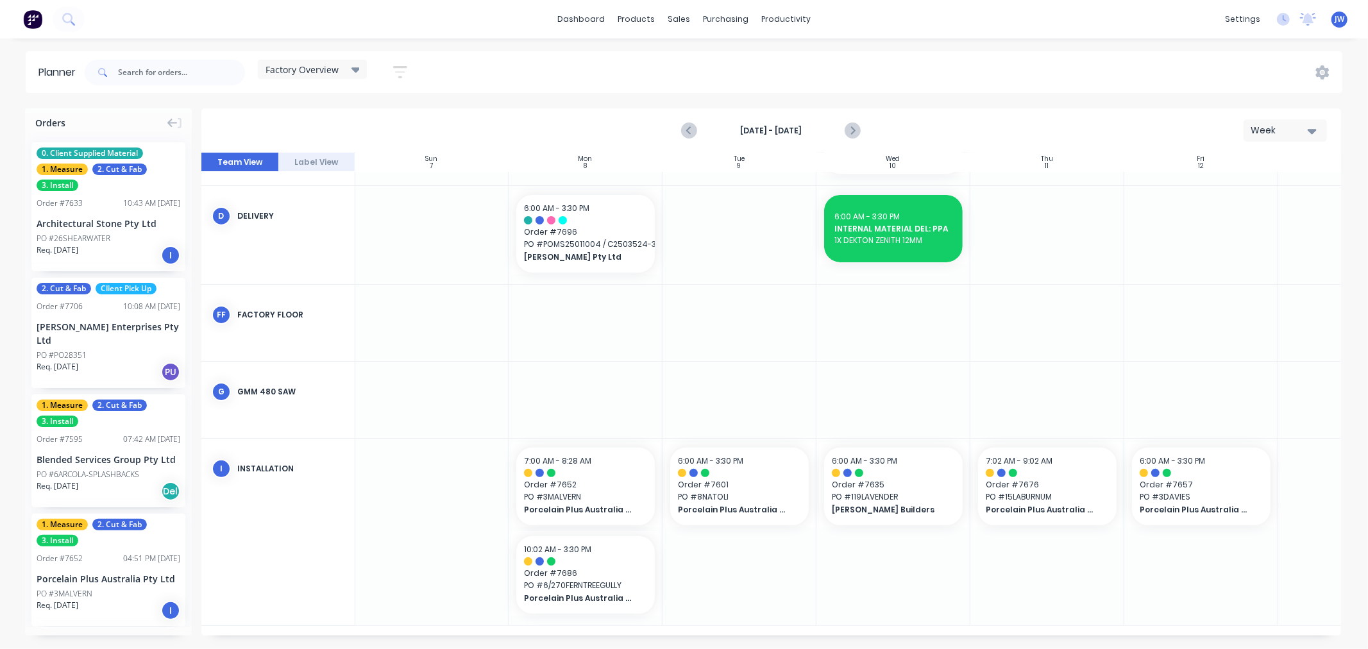
scroll to position [244, 1]
click at [684, 132] on icon "Previous page" at bounding box center [690, 130] width 15 height 15
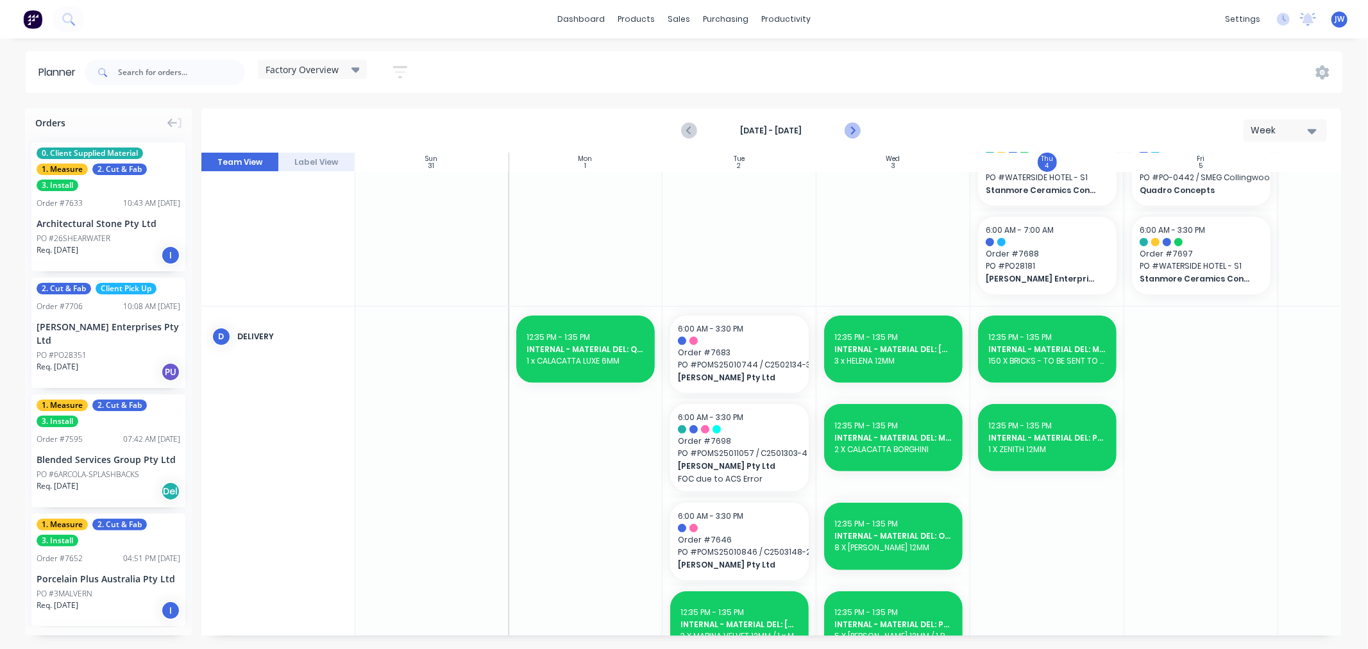
click at [851, 135] on icon "Next page" at bounding box center [852, 130] width 15 height 15
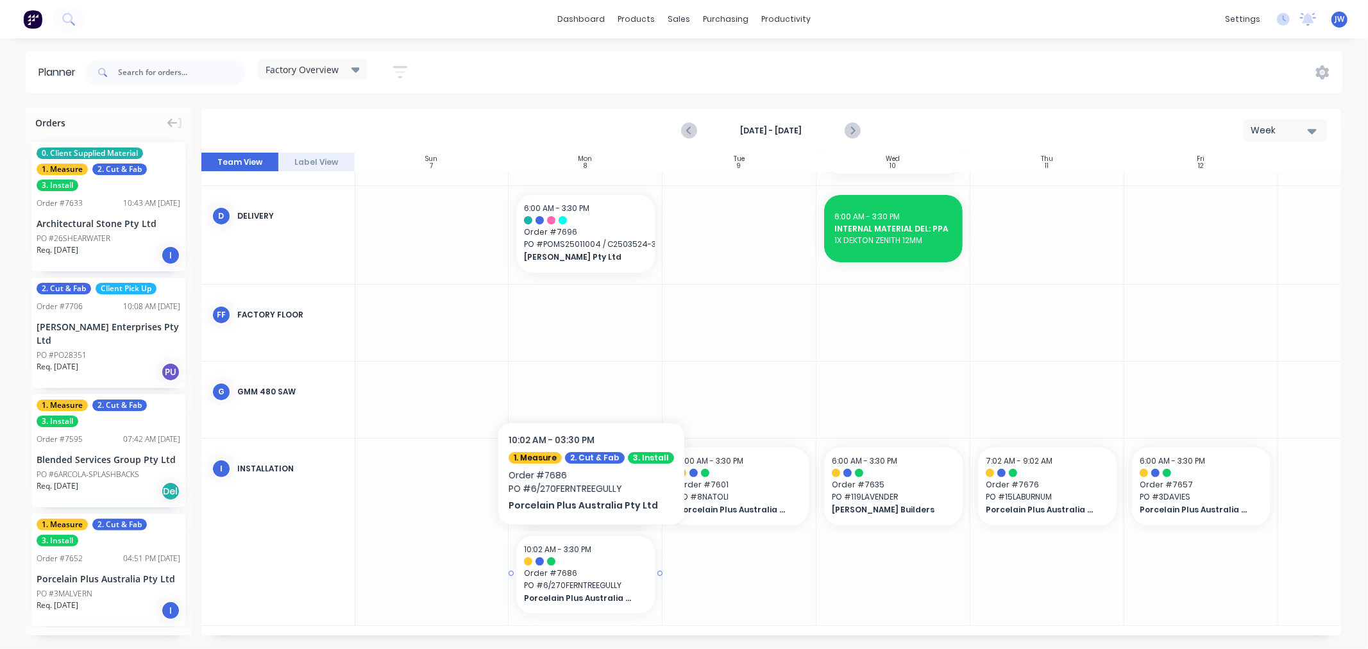
click at [605, 560] on div at bounding box center [585, 561] width 123 height 8
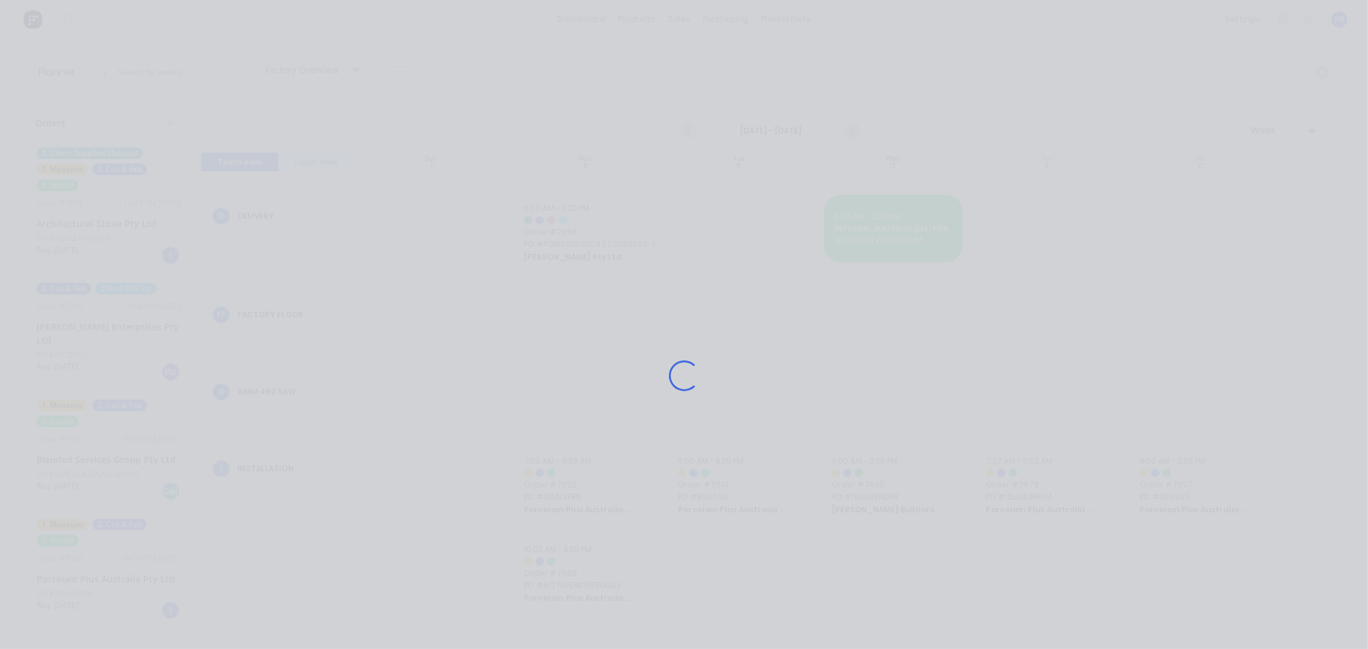
scroll to position [234, 1]
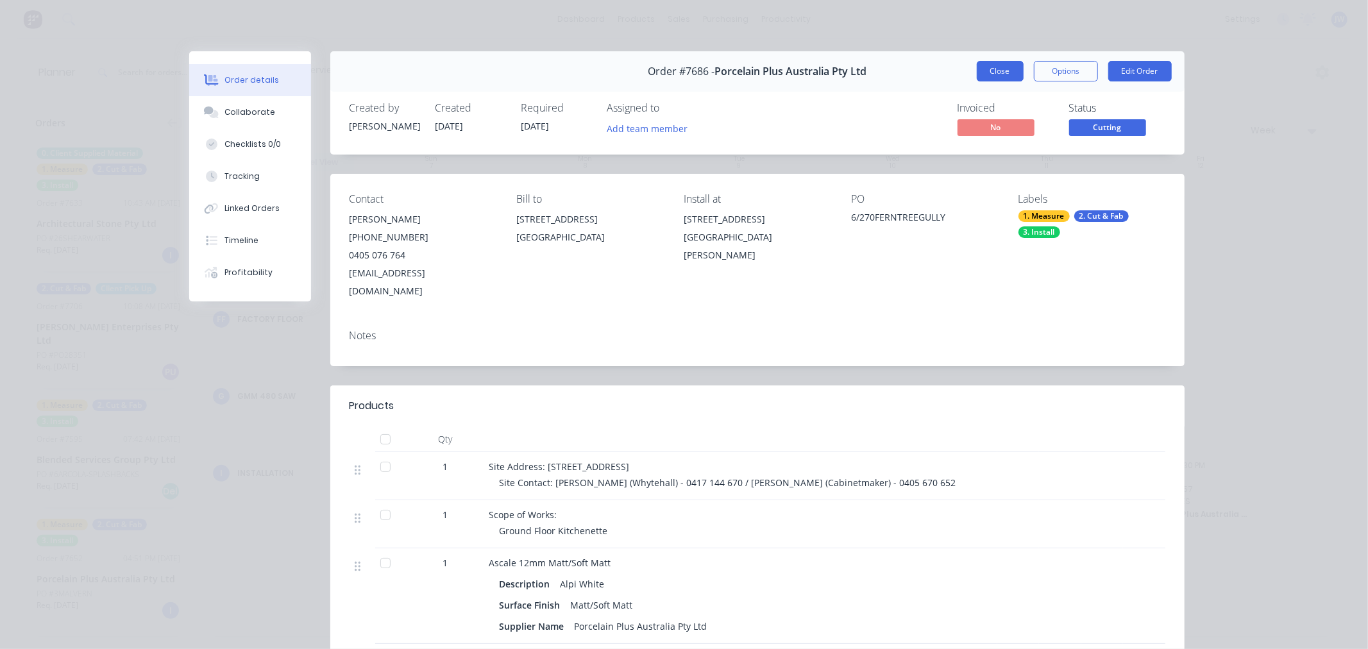
click at [989, 67] on button "Close" at bounding box center [1000, 71] width 47 height 21
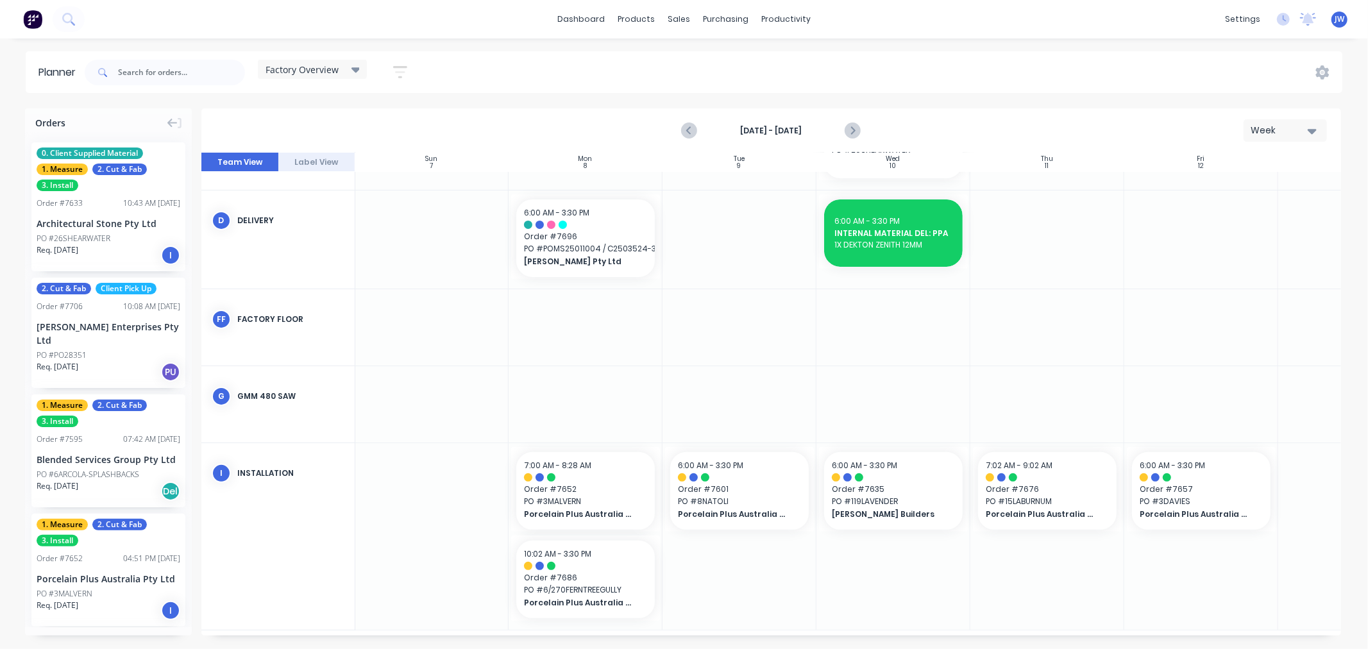
click at [196, 87] on div at bounding box center [165, 72] width 160 height 38
click at [192, 67] on input "text" at bounding box center [181, 73] width 127 height 26
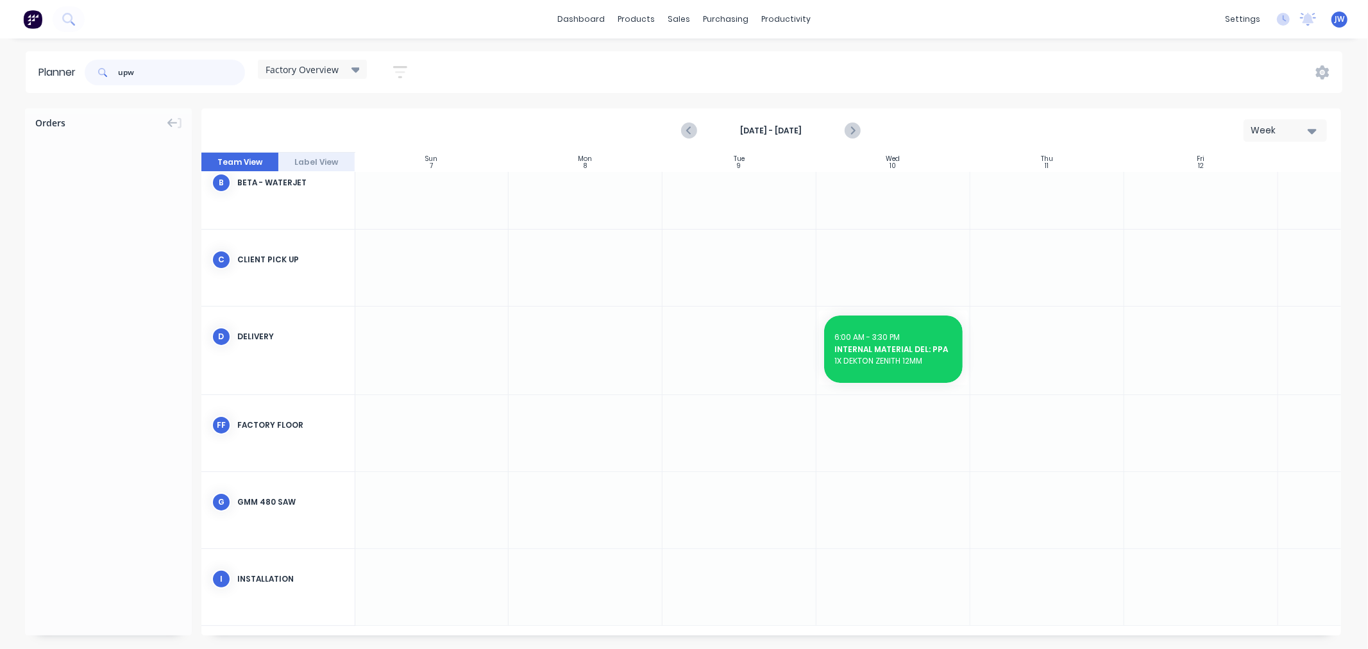
scroll to position [92, 1]
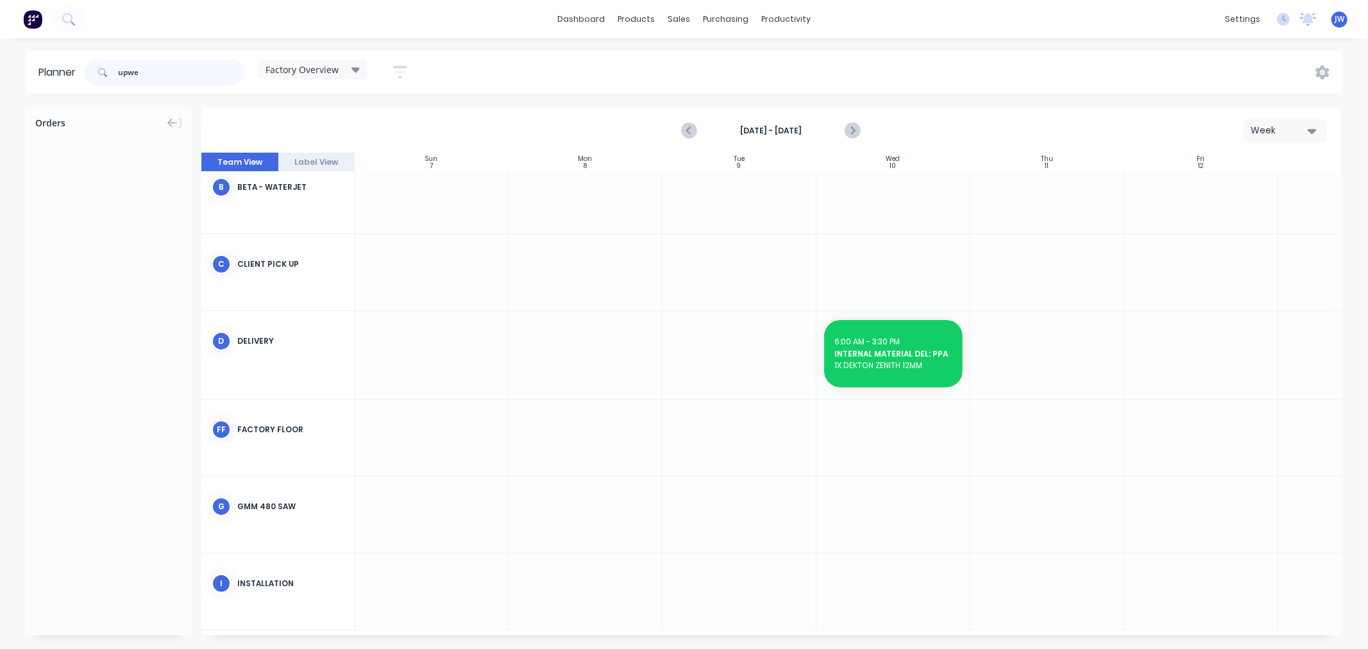
type input "upwe"
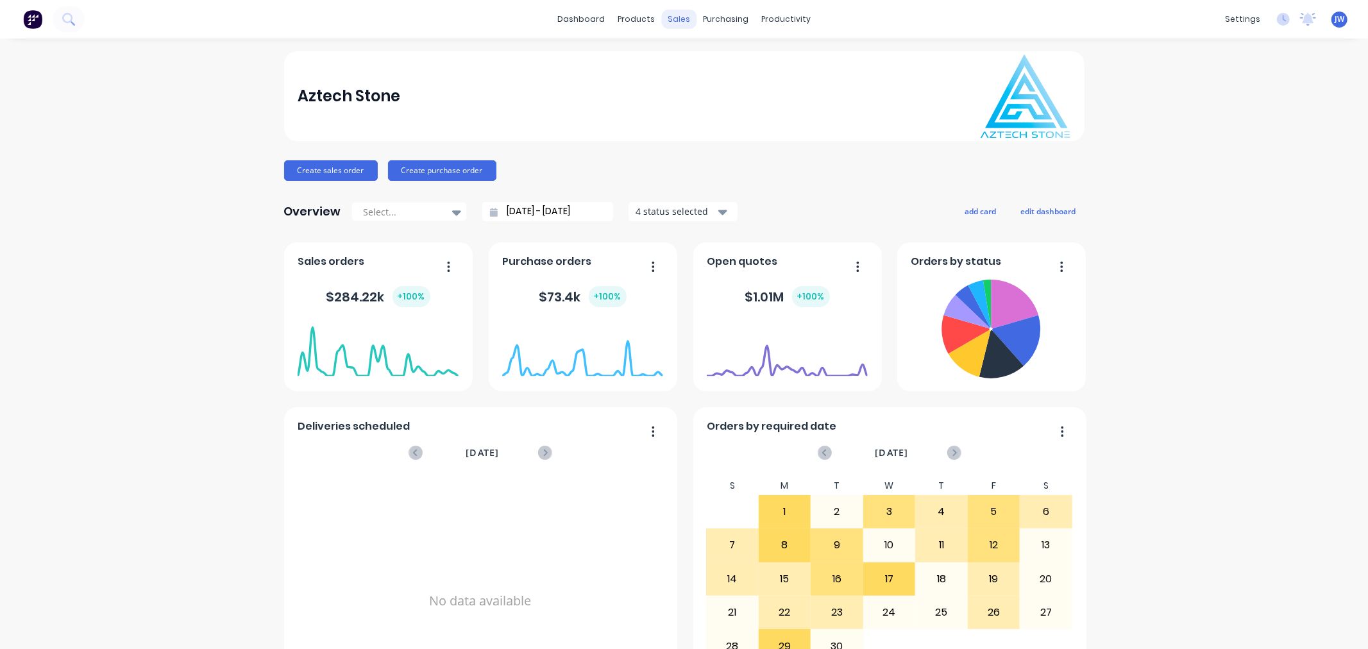
click at [680, 15] on div "sales" at bounding box center [678, 19] width 35 height 19
drag, startPoint x: 674, startPoint y: 60, endPoint x: 657, endPoint y: 62, distance: 17.5
click at [674, 60] on icon at bounding box center [678, 62] width 12 height 12
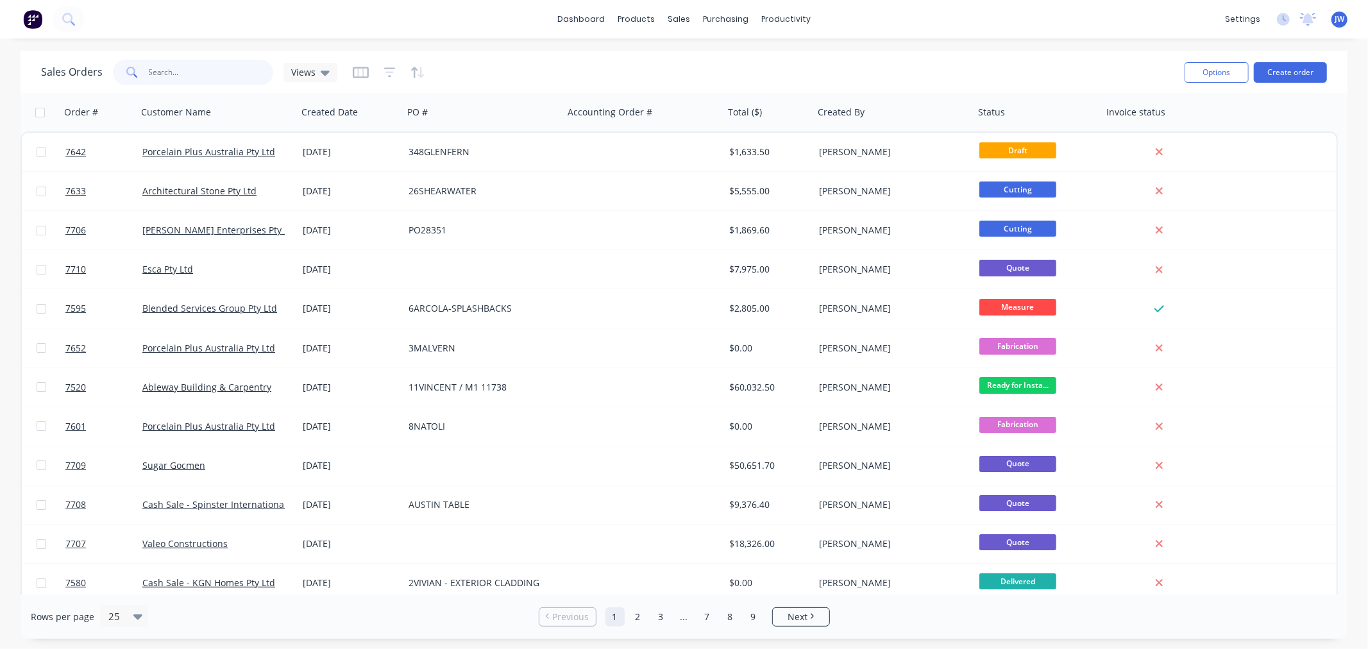
click at [183, 72] on input "text" at bounding box center [211, 73] width 125 height 26
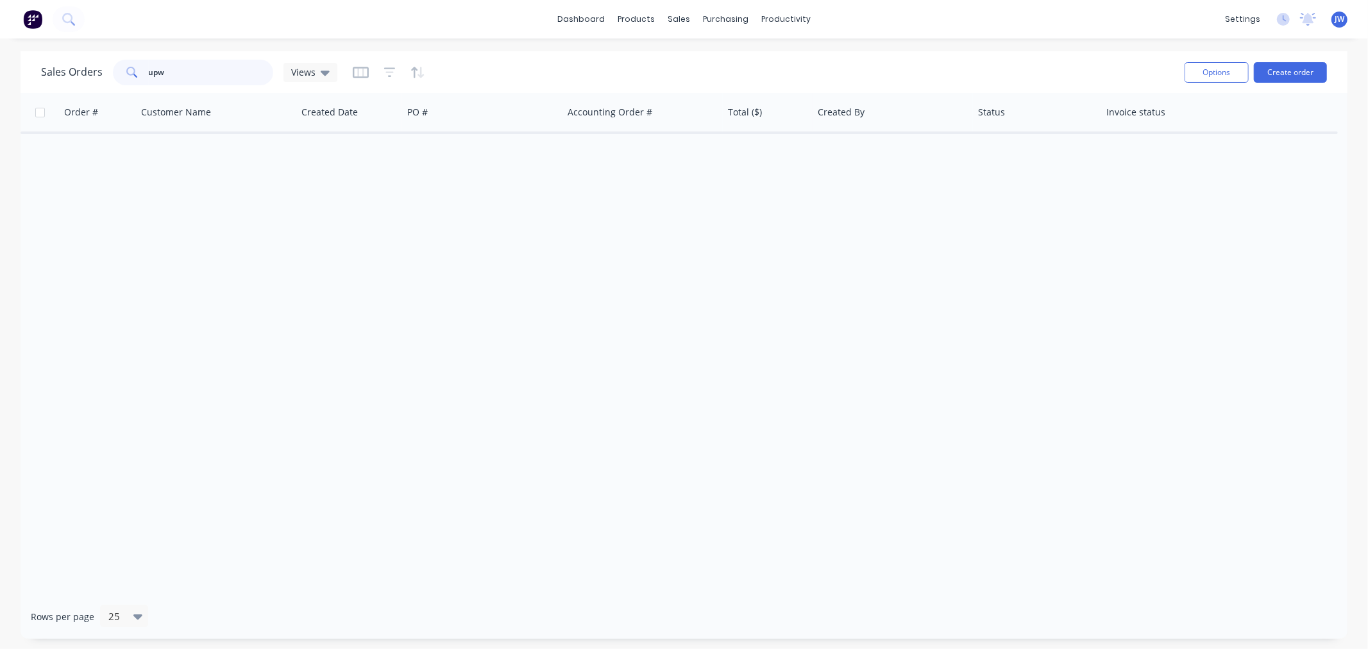
type input "upw"
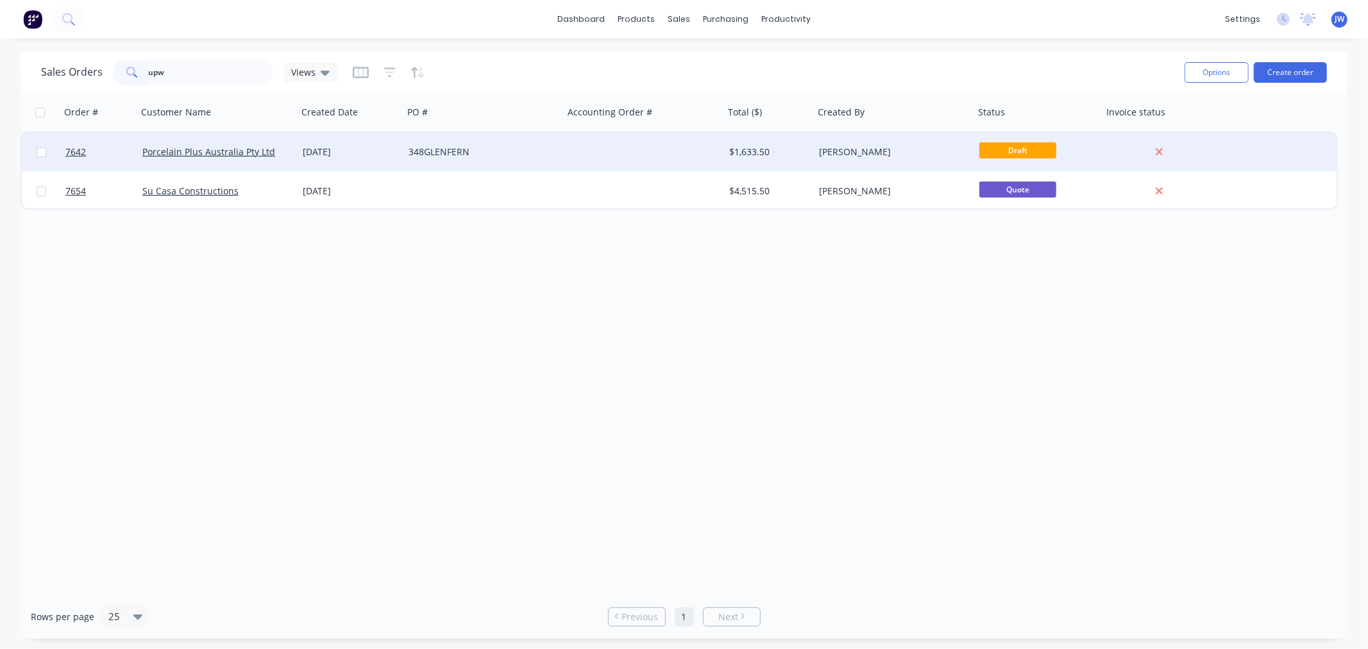
click at [463, 150] on div "348GLENFERN" at bounding box center [480, 152] width 142 height 13
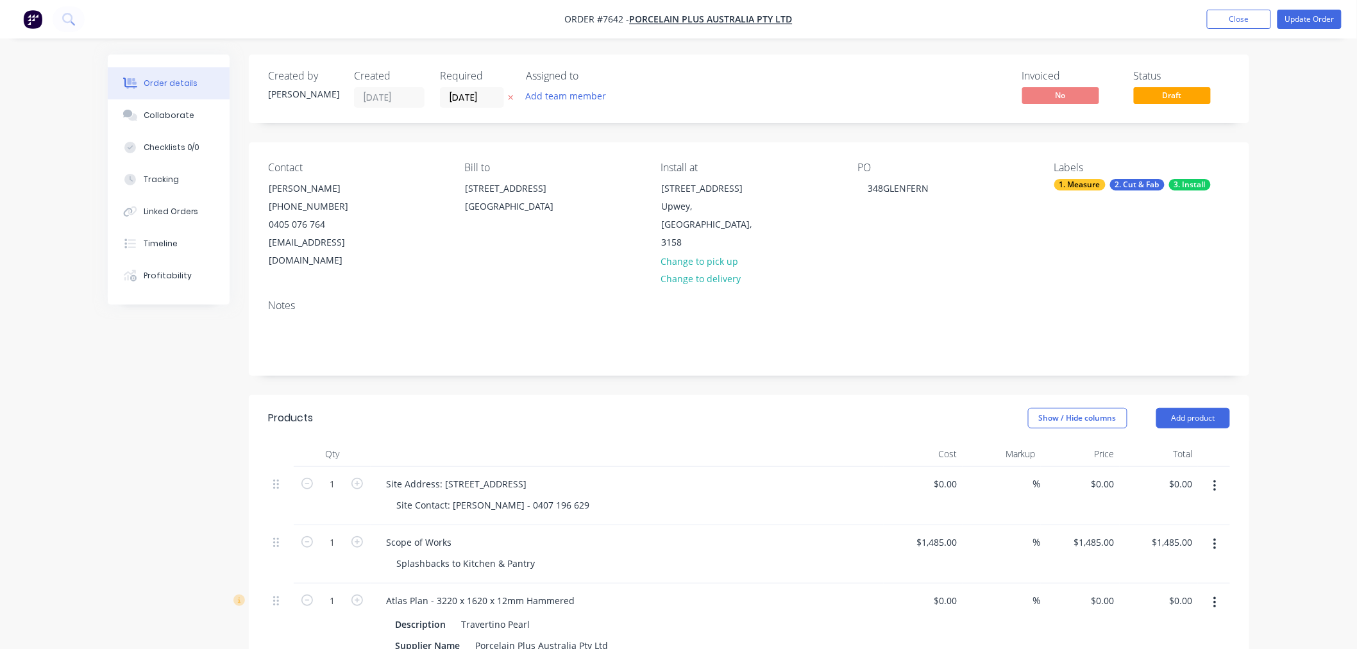
click at [477, 87] on label "[DATE]" at bounding box center [472, 97] width 64 height 21
click at [477, 88] on input "[DATE]" at bounding box center [472, 97] width 63 height 19
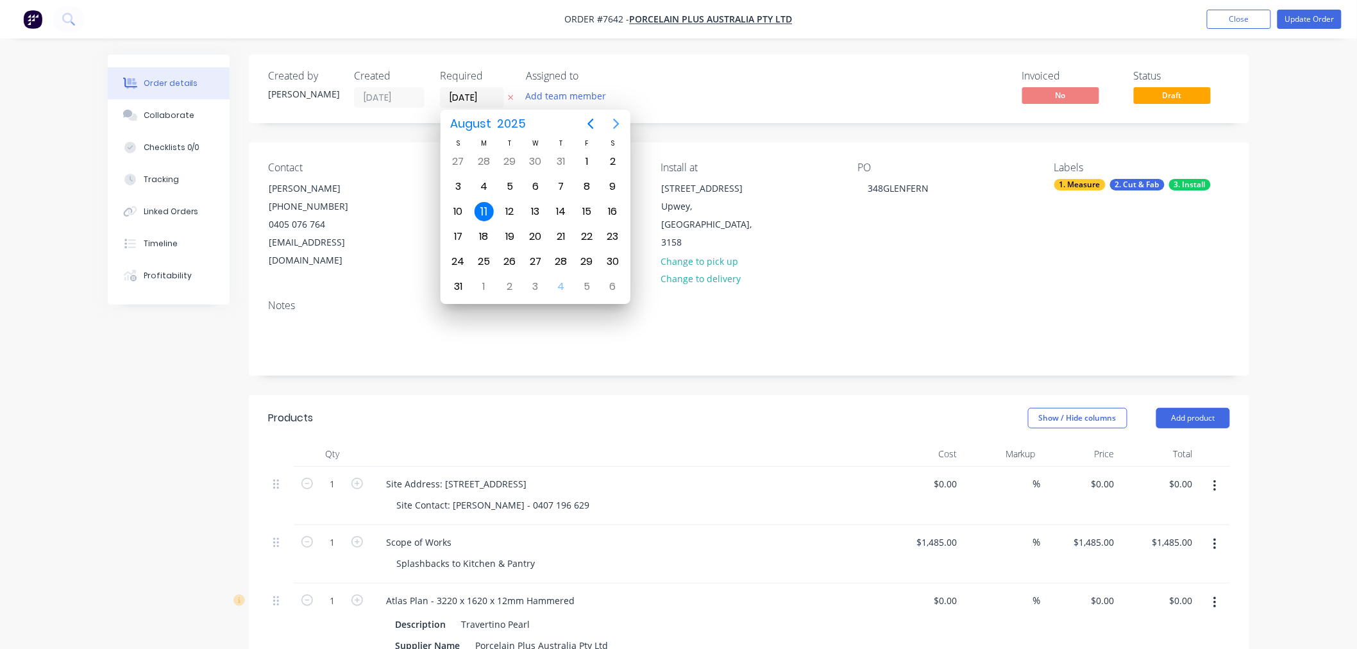
click at [620, 125] on icon "Next page" at bounding box center [616, 123] width 15 height 15
drag, startPoint x: 563, startPoint y: 175, endPoint x: 568, endPoint y: 182, distance: 8.2
click at [563, 174] on div "11" at bounding box center [561, 186] width 26 height 24
type input "[DATE]"
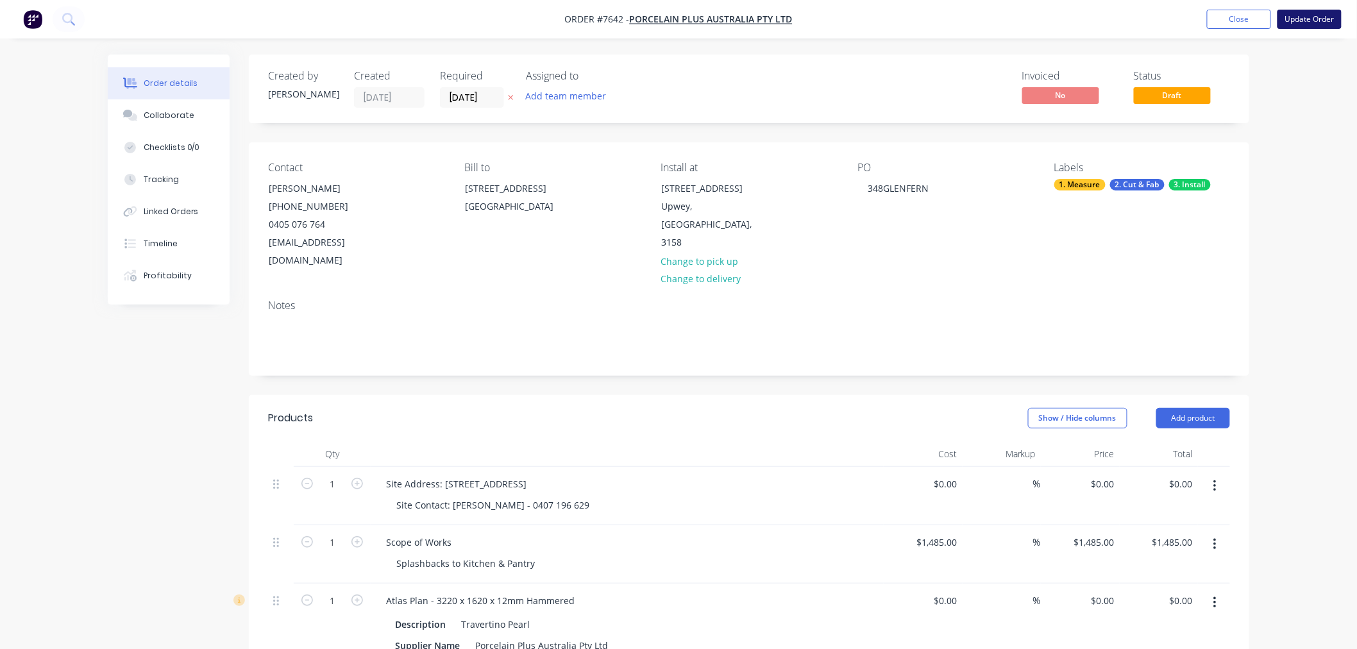
click at [1303, 10] on button "Update Order" at bounding box center [1310, 19] width 64 height 19
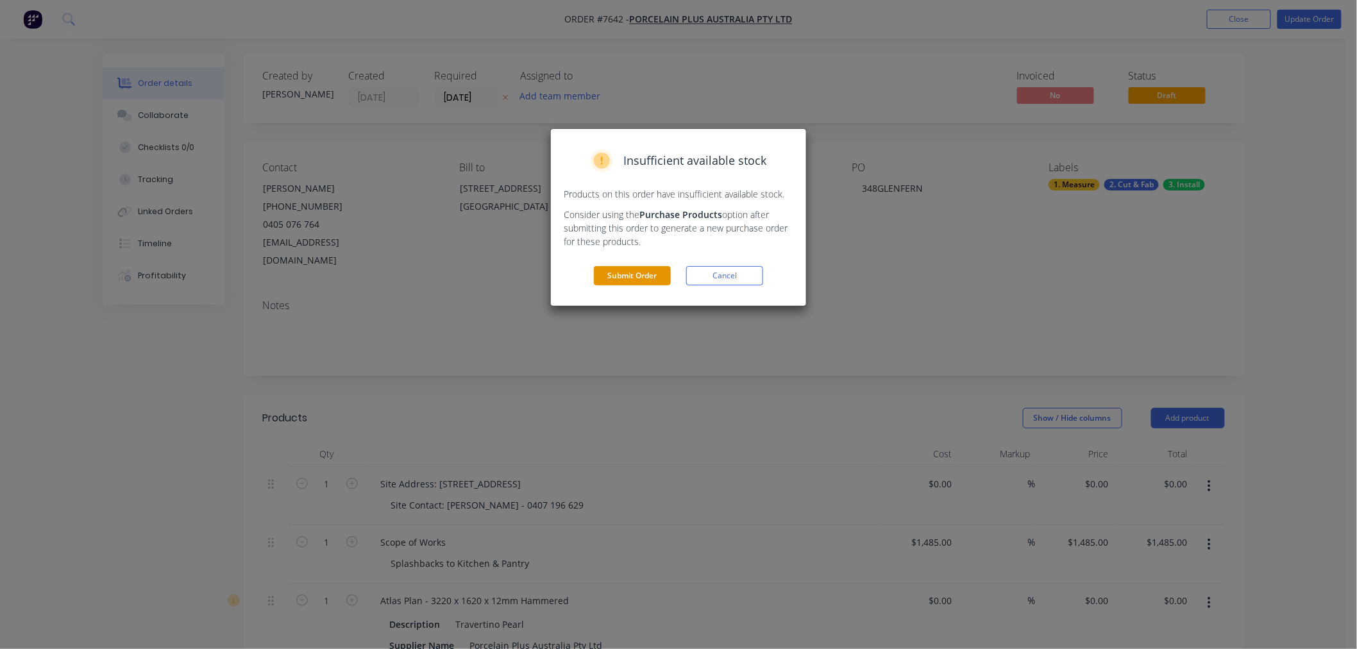
click at [640, 267] on button "Submit Order" at bounding box center [632, 275] width 77 height 19
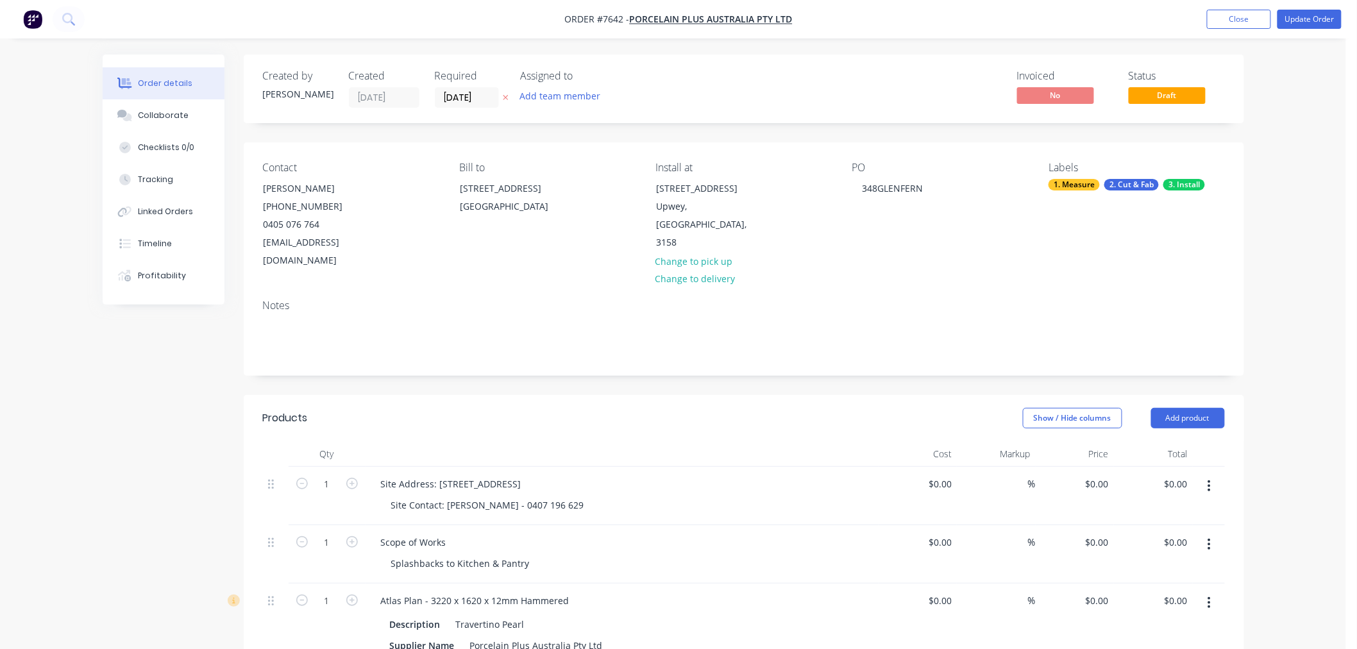
type input "$1,485.00"
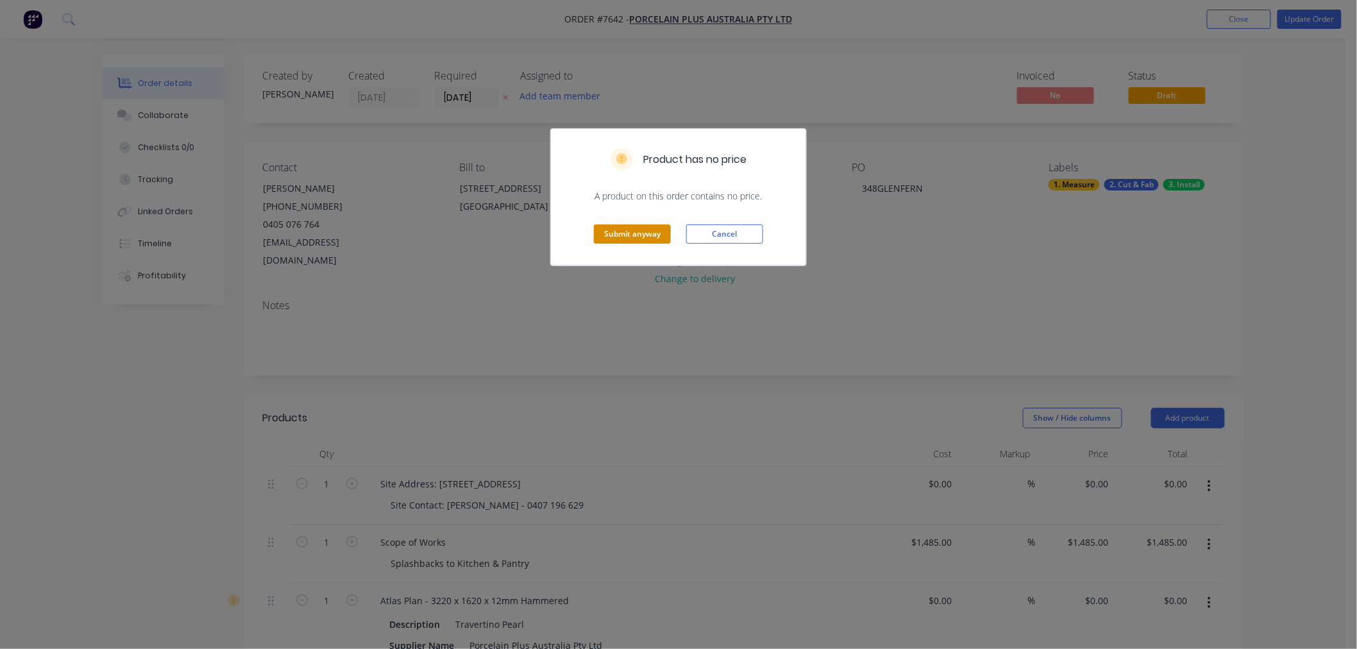
click at [634, 241] on button "Submit anyway" at bounding box center [632, 234] width 77 height 19
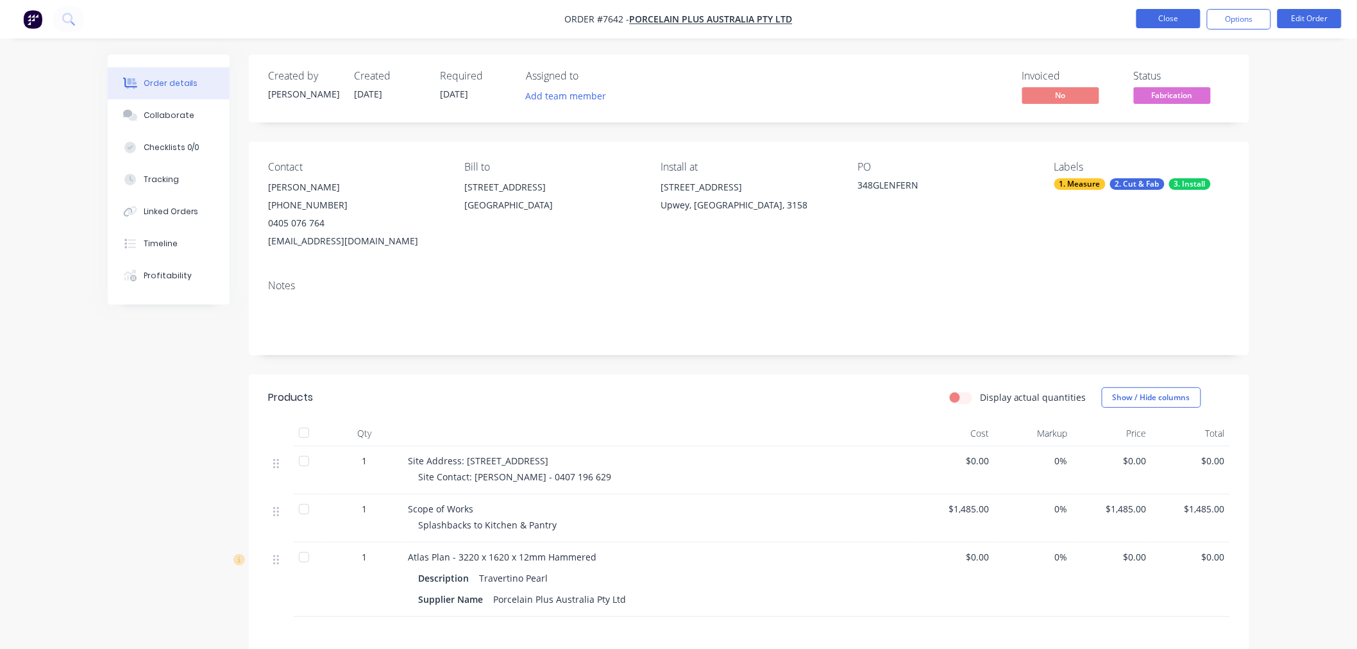
click at [1178, 20] on button "Close" at bounding box center [1169, 18] width 64 height 19
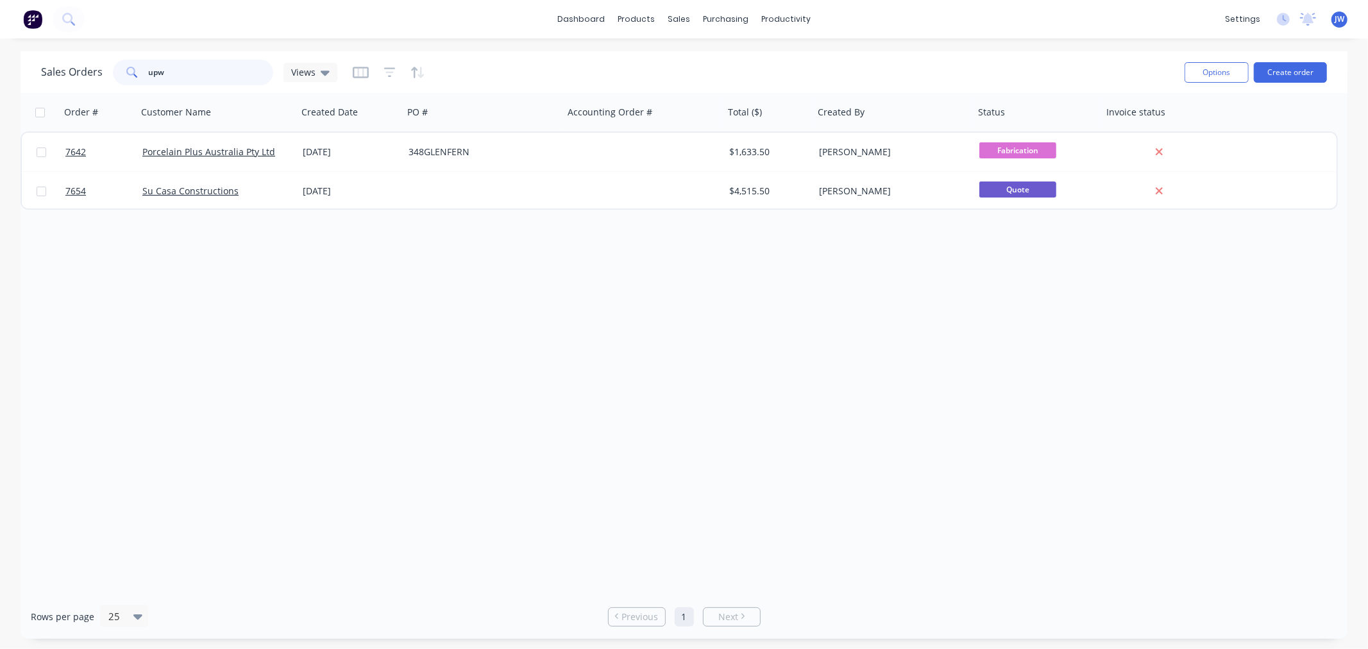
drag, startPoint x: 186, startPoint y: 76, endPoint x: 84, endPoint y: 73, distance: 102.0
click at [85, 73] on div "Sales Orders upw Views" at bounding box center [189, 73] width 296 height 26
click at [767, 15] on div "productivity" at bounding box center [786, 19] width 62 height 19
click at [802, 61] on div "Workflow" at bounding box center [809, 62] width 38 height 12
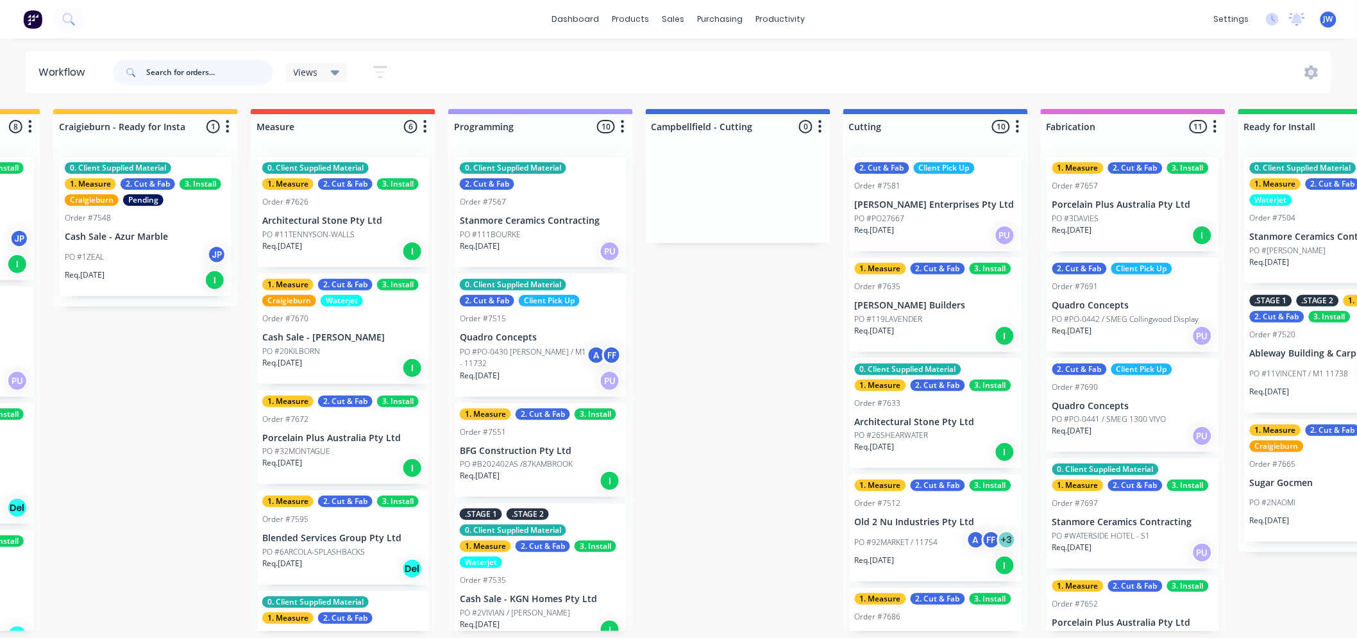
click at [216, 71] on input "text" at bounding box center [209, 73] width 127 height 26
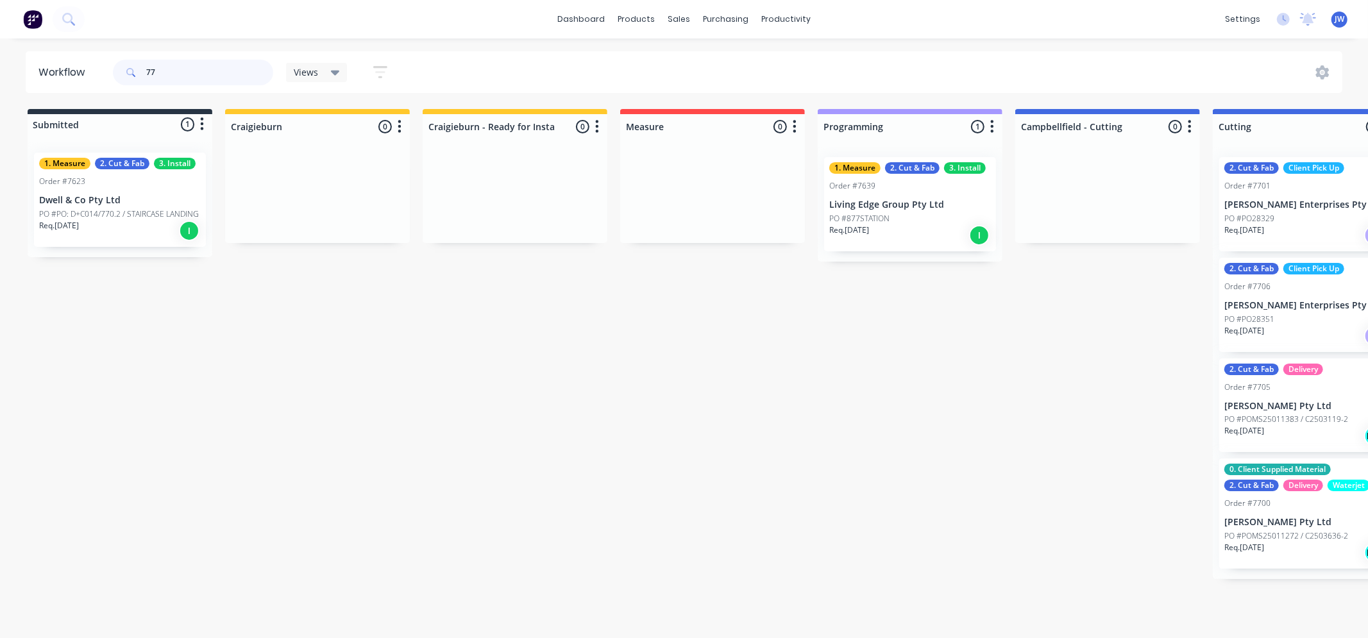
type input "7"
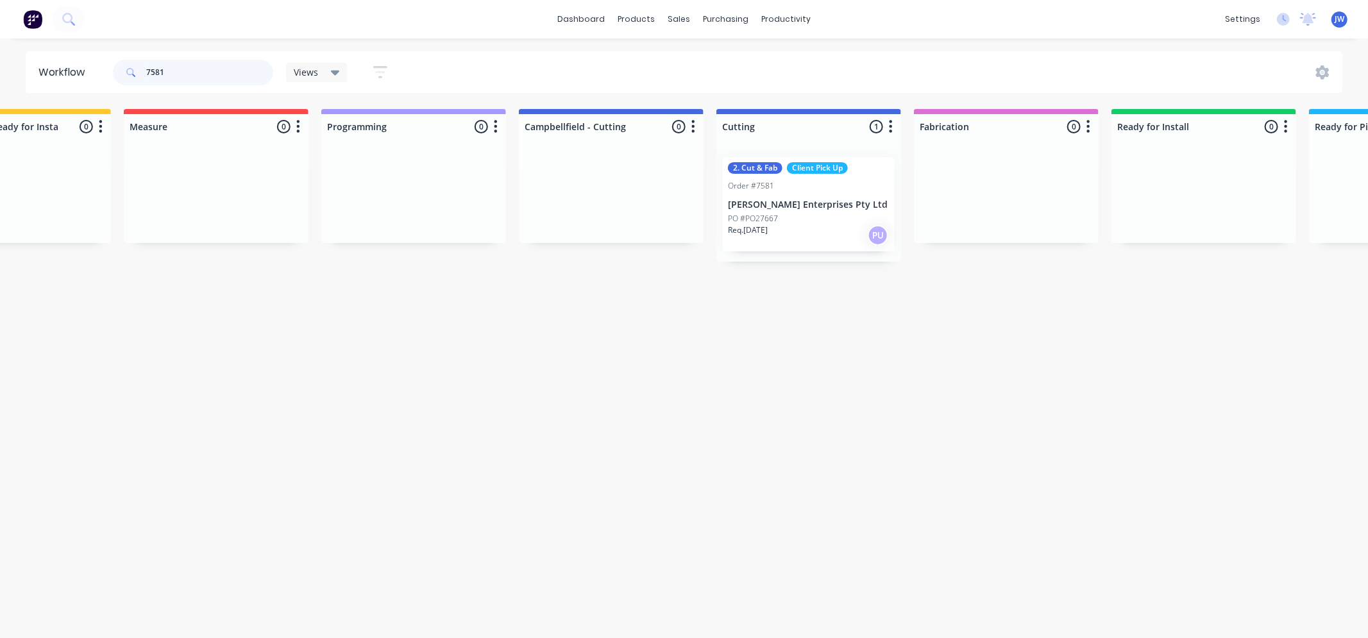
scroll to position [0, 593]
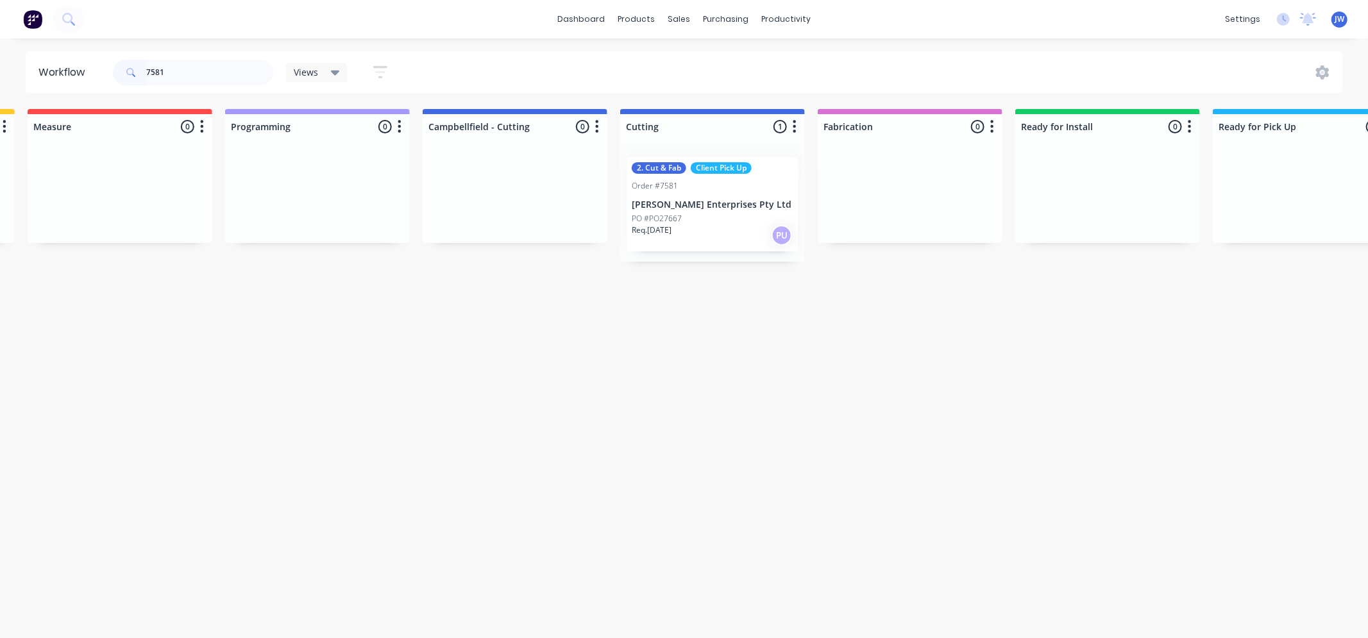
click at [695, 226] on div "Req. [DATE] PU" at bounding box center [713, 236] width 162 height 22
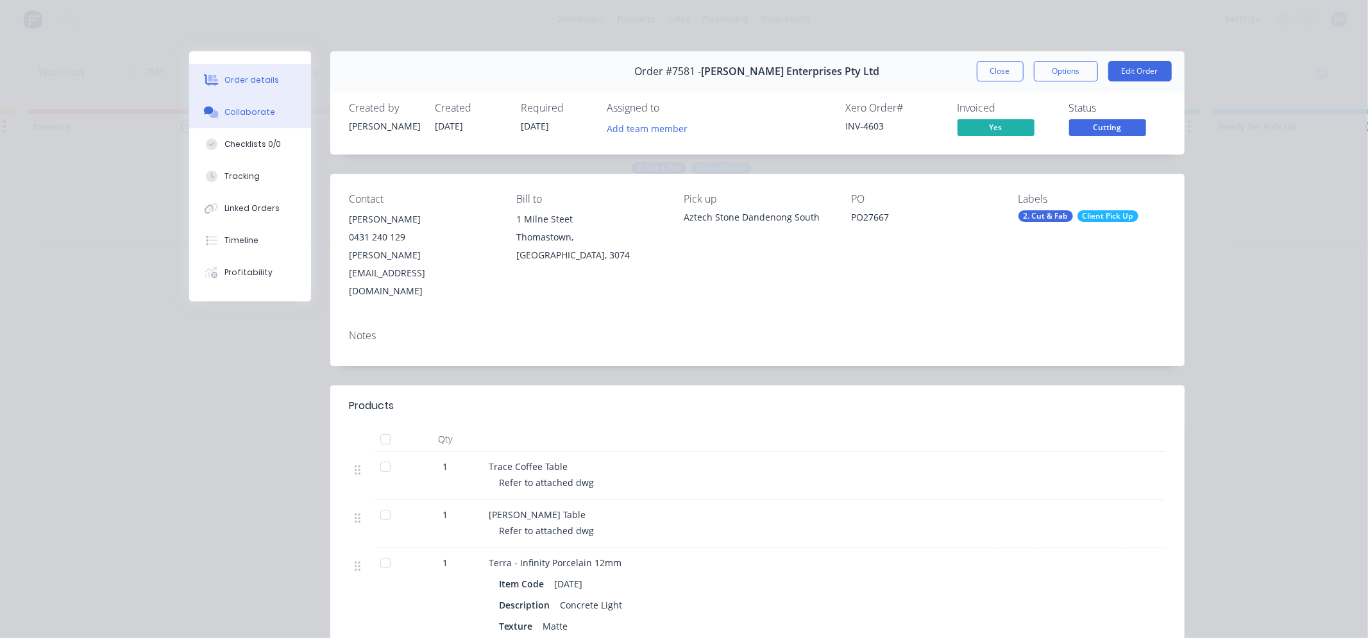
click at [255, 105] on button "Collaborate" at bounding box center [250, 112] width 122 height 32
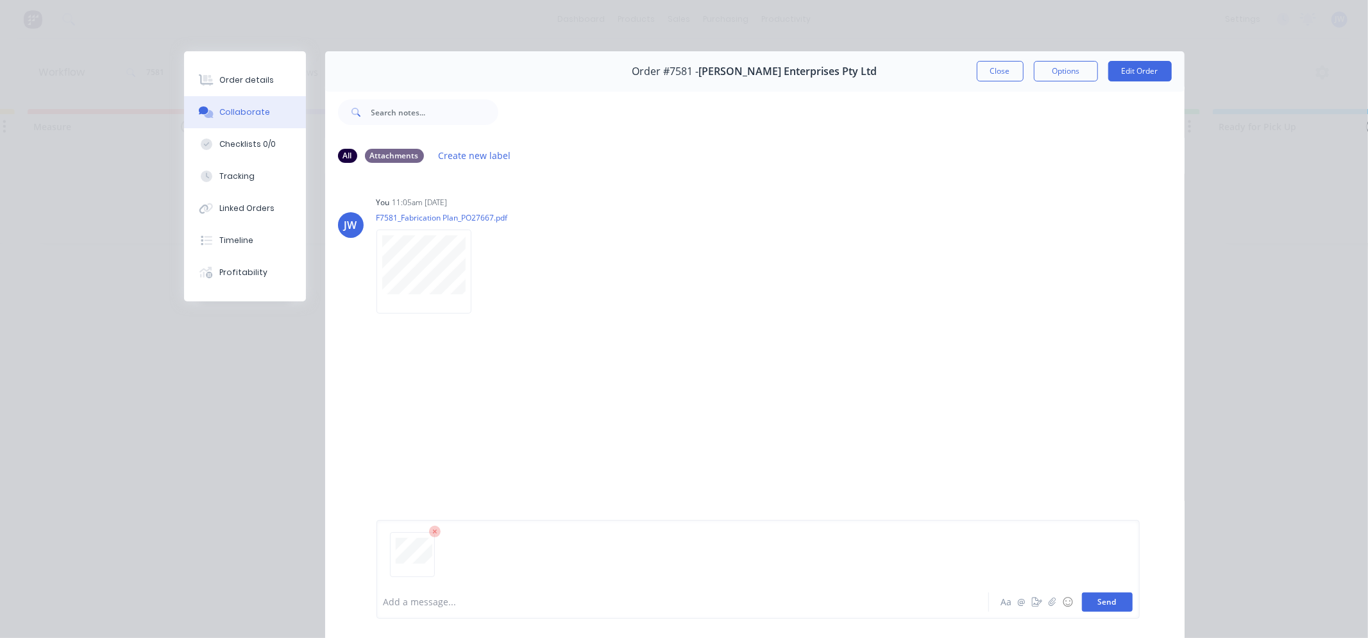
click at [1108, 605] on button "Send" at bounding box center [1107, 602] width 51 height 19
click at [543, 498] on div "JW You 11:05am [DATE] F7581_Fabrication Plan_PO27667.pdf Labels Download Delete…" at bounding box center [755, 379] width 860 height 411
click at [998, 65] on button "Close" at bounding box center [1000, 71] width 47 height 21
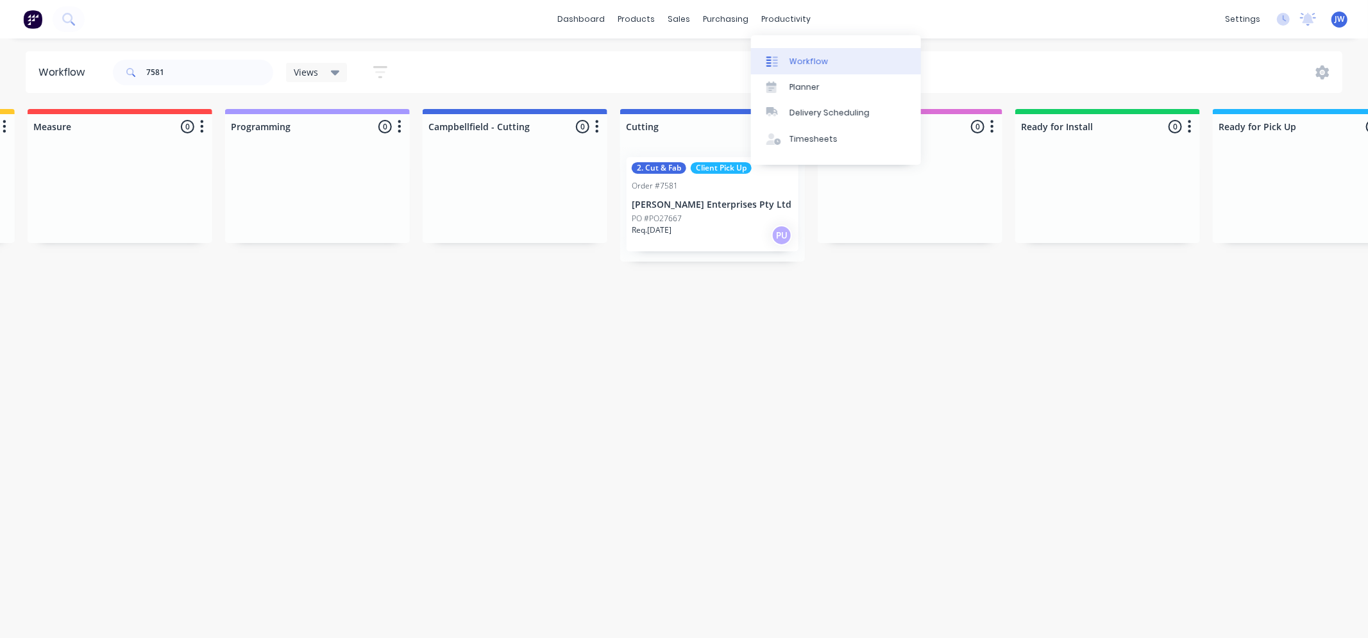
click at [794, 60] on div "Workflow" at bounding box center [809, 62] width 38 height 12
click at [194, 74] on input "7581" at bounding box center [209, 73] width 127 height 26
type input "7"
click at [794, 11] on div "productivity" at bounding box center [786, 19] width 62 height 19
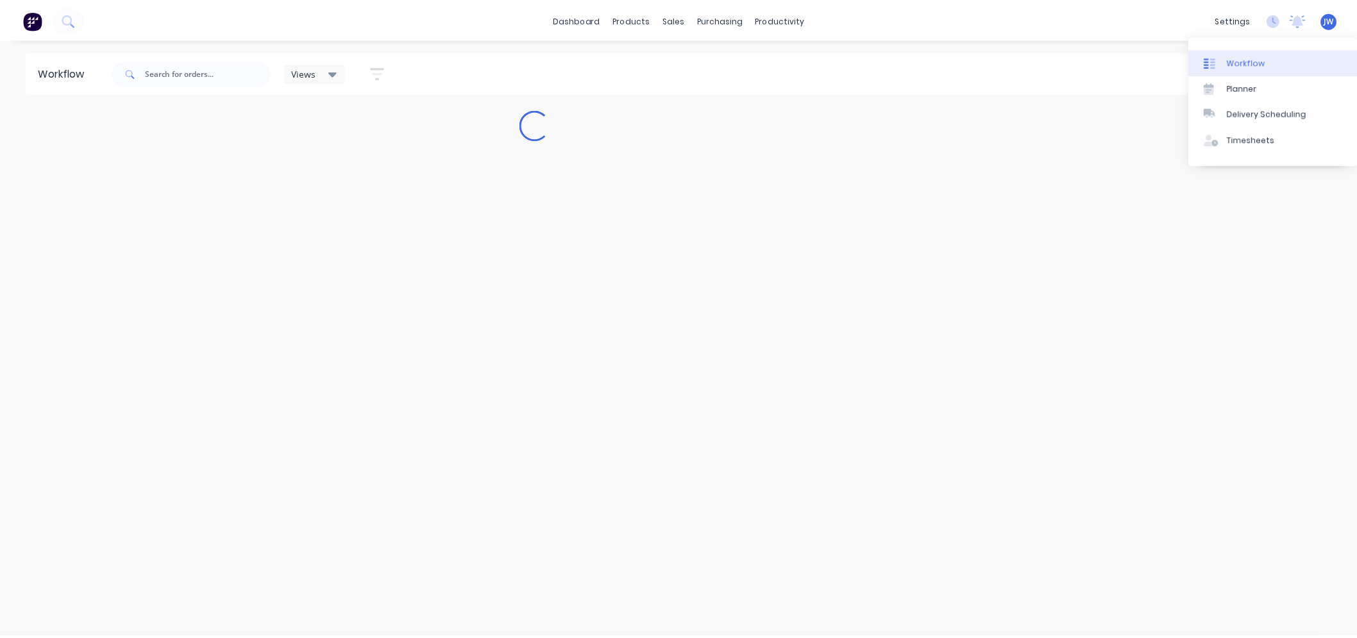
scroll to position [0, 0]
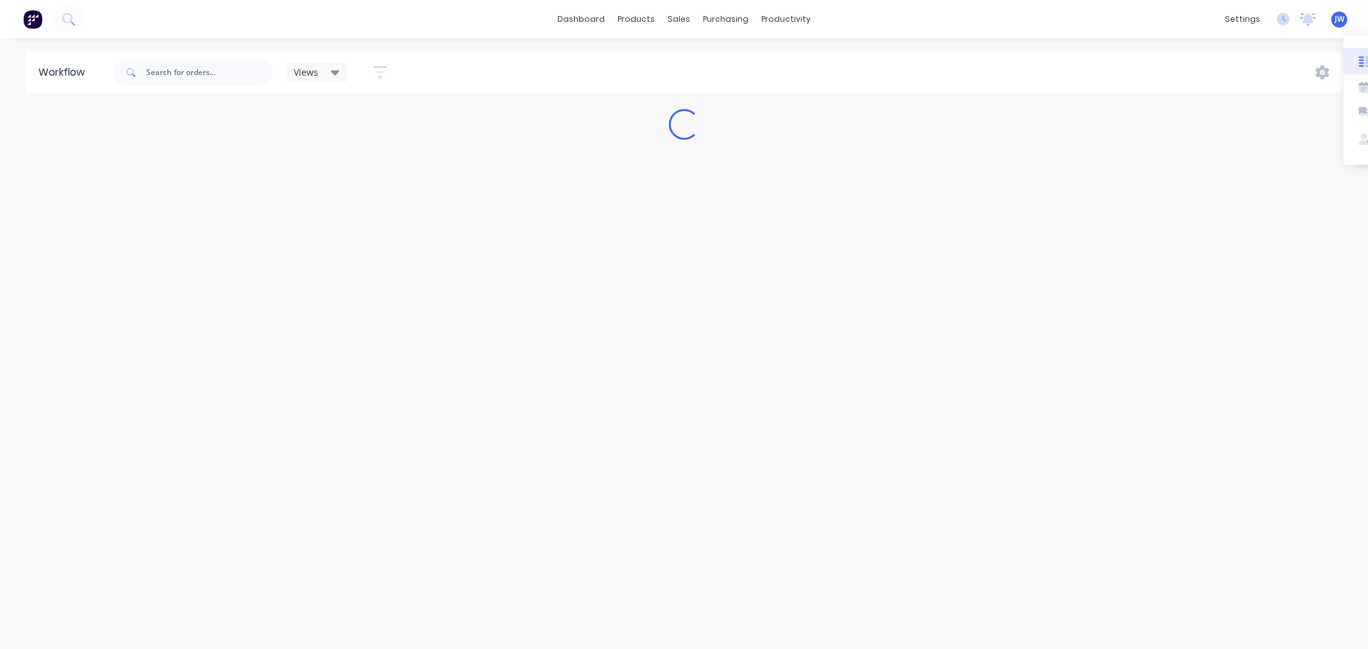
click at [802, 69] on link "Workflow" at bounding box center [836, 61] width 170 height 26
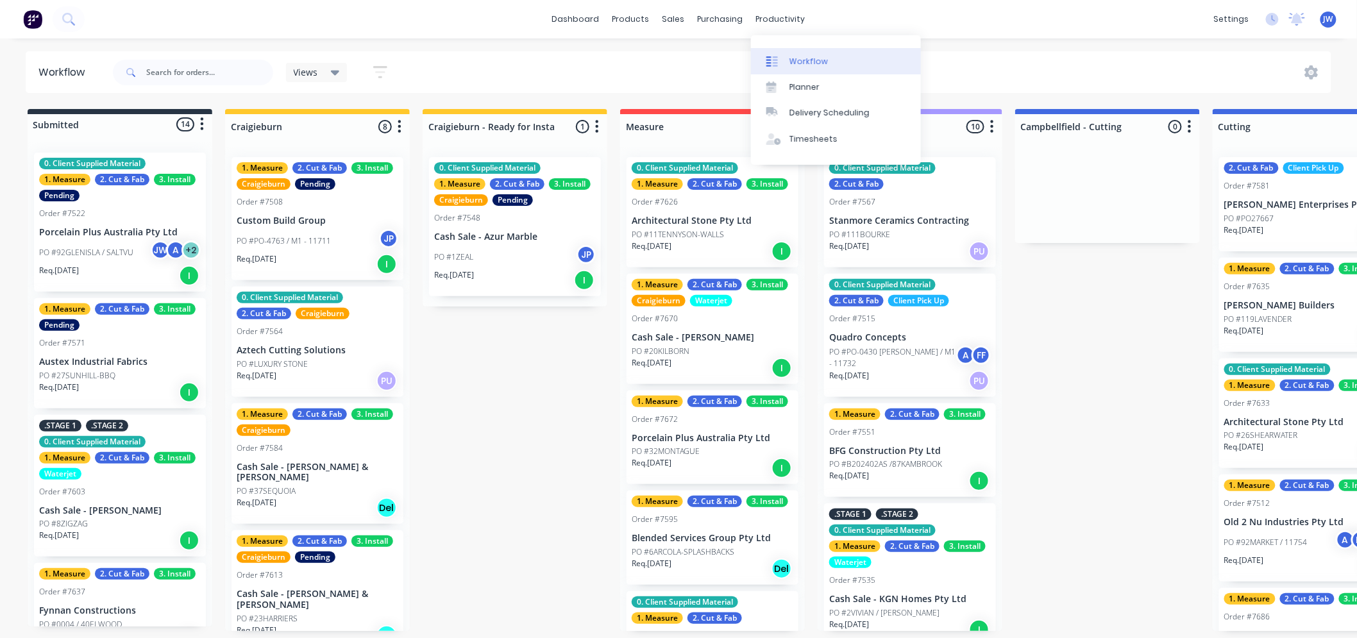
click at [996, 55] on div "Views Save new view None (Default) edit Value edit Show/Hide statuses Show line…" at bounding box center [721, 72] width 1222 height 38
